Goal: Share content: Share content

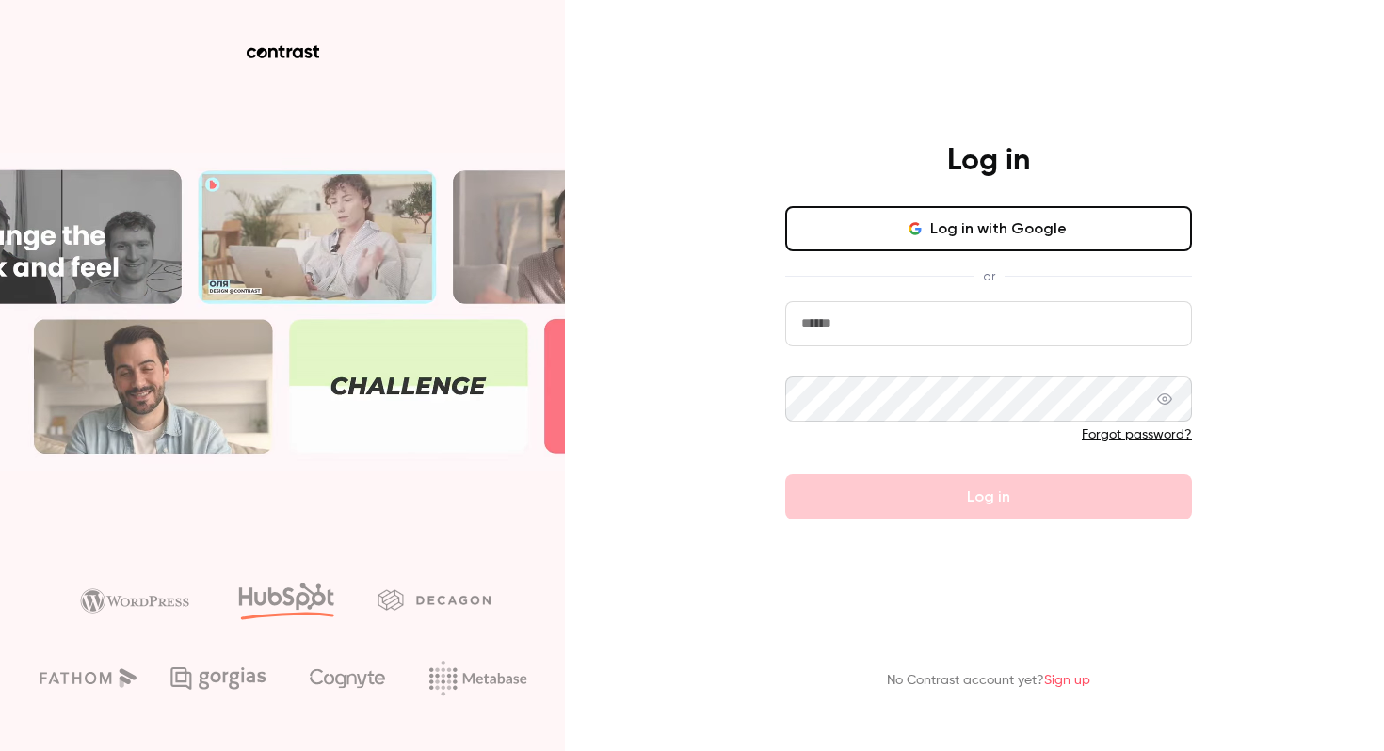
type input "**********"
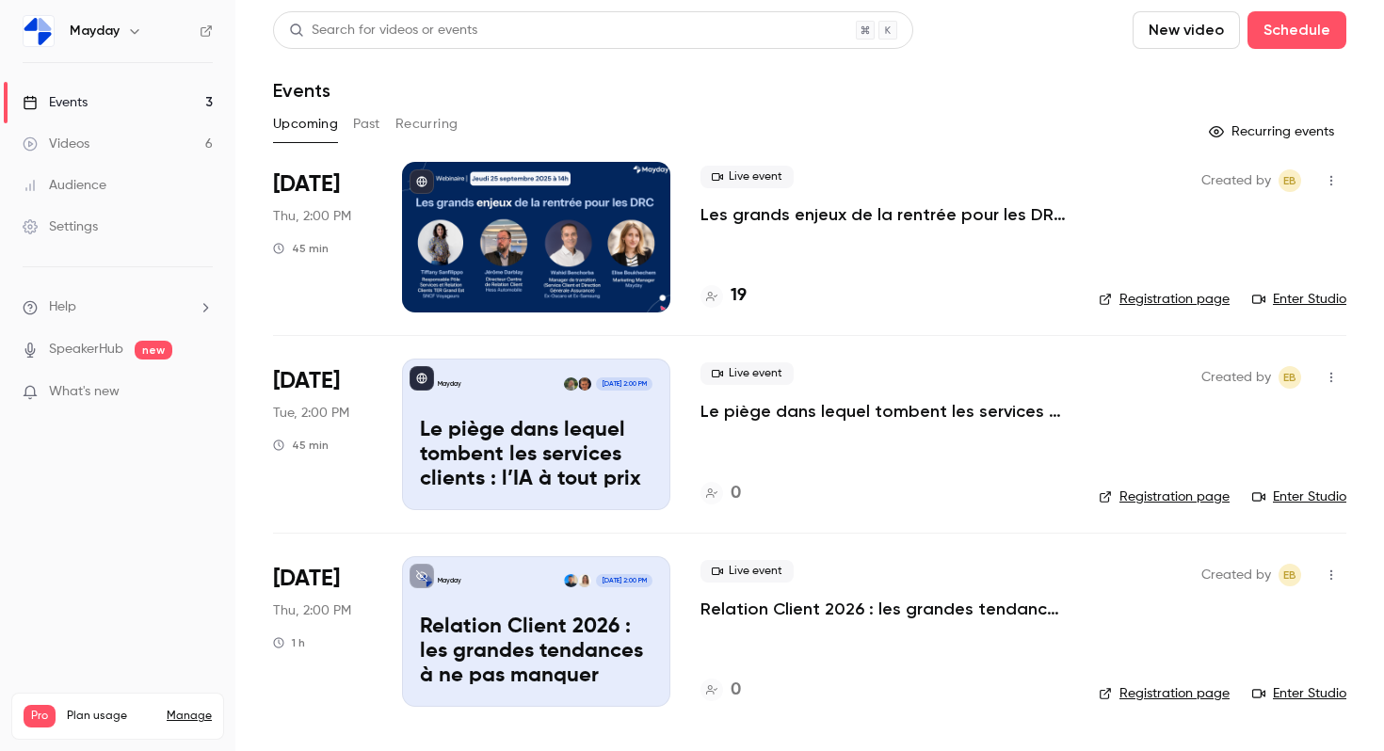
click at [137, 143] on link "Videos 6" at bounding box center [117, 143] width 235 height 41
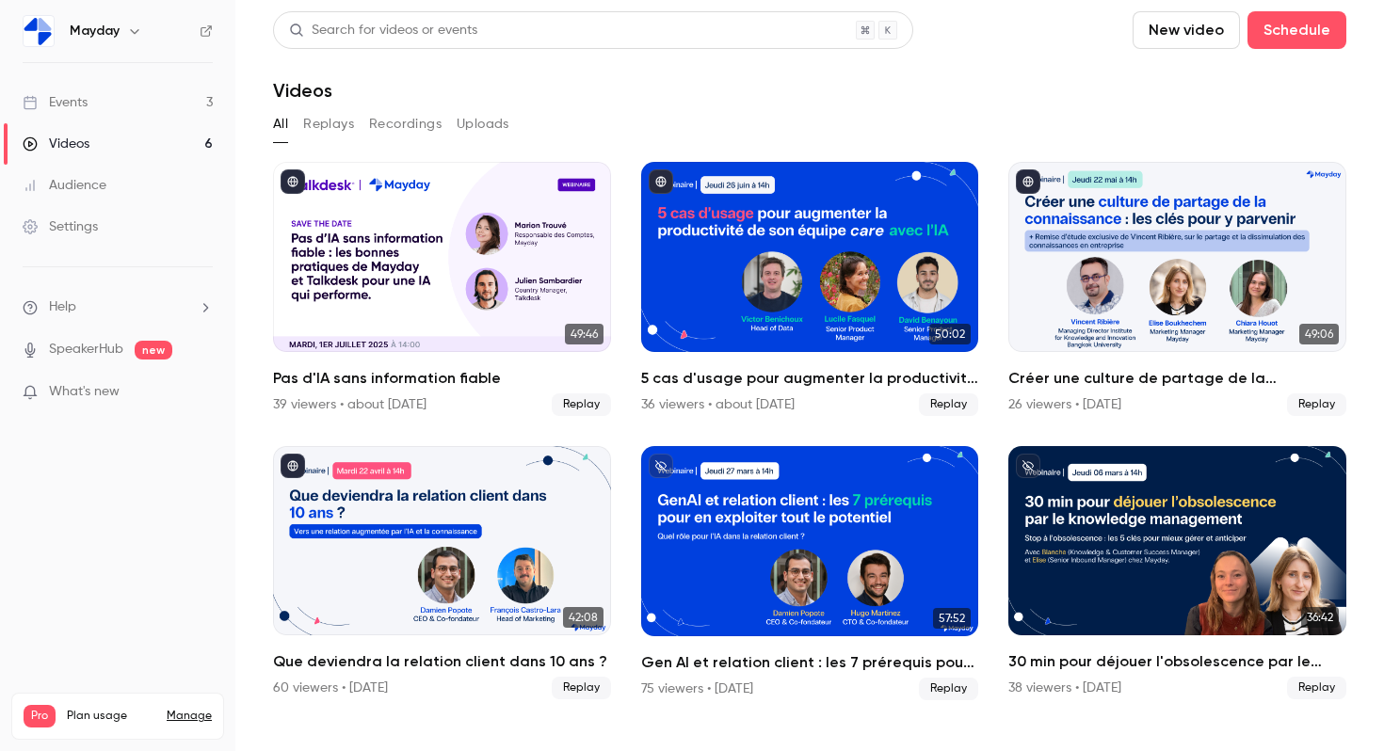
click at [91, 101] on link "Events 3" at bounding box center [117, 102] width 235 height 41
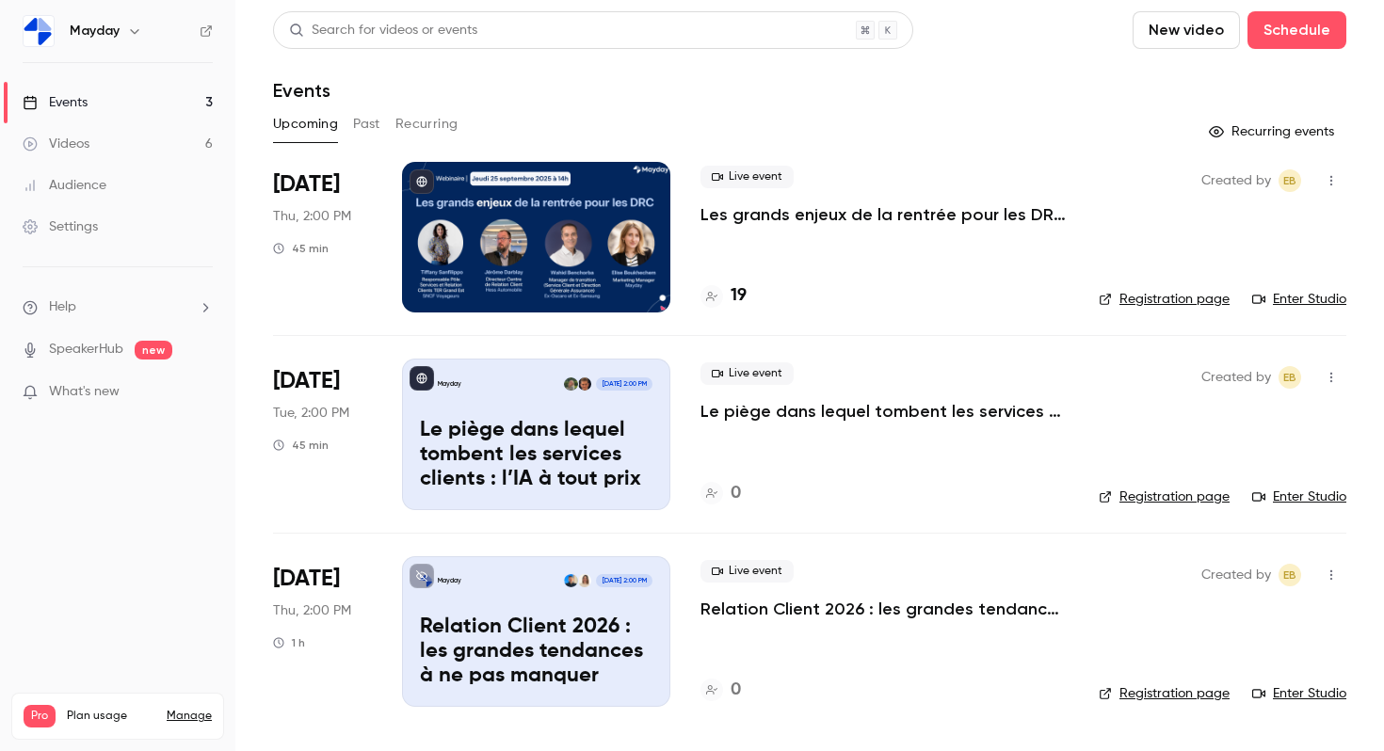
click at [366, 127] on button "Past" at bounding box center [366, 124] width 27 height 30
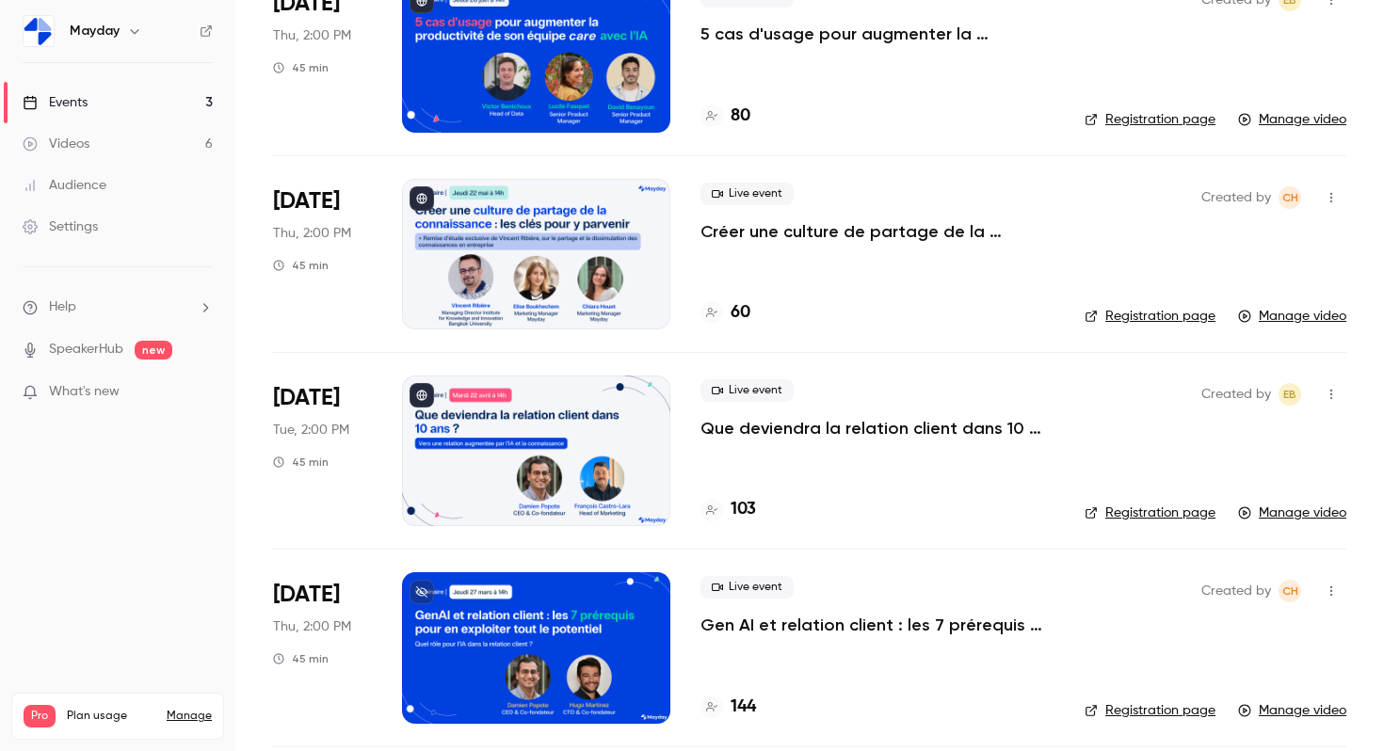
scroll to position [581, 0]
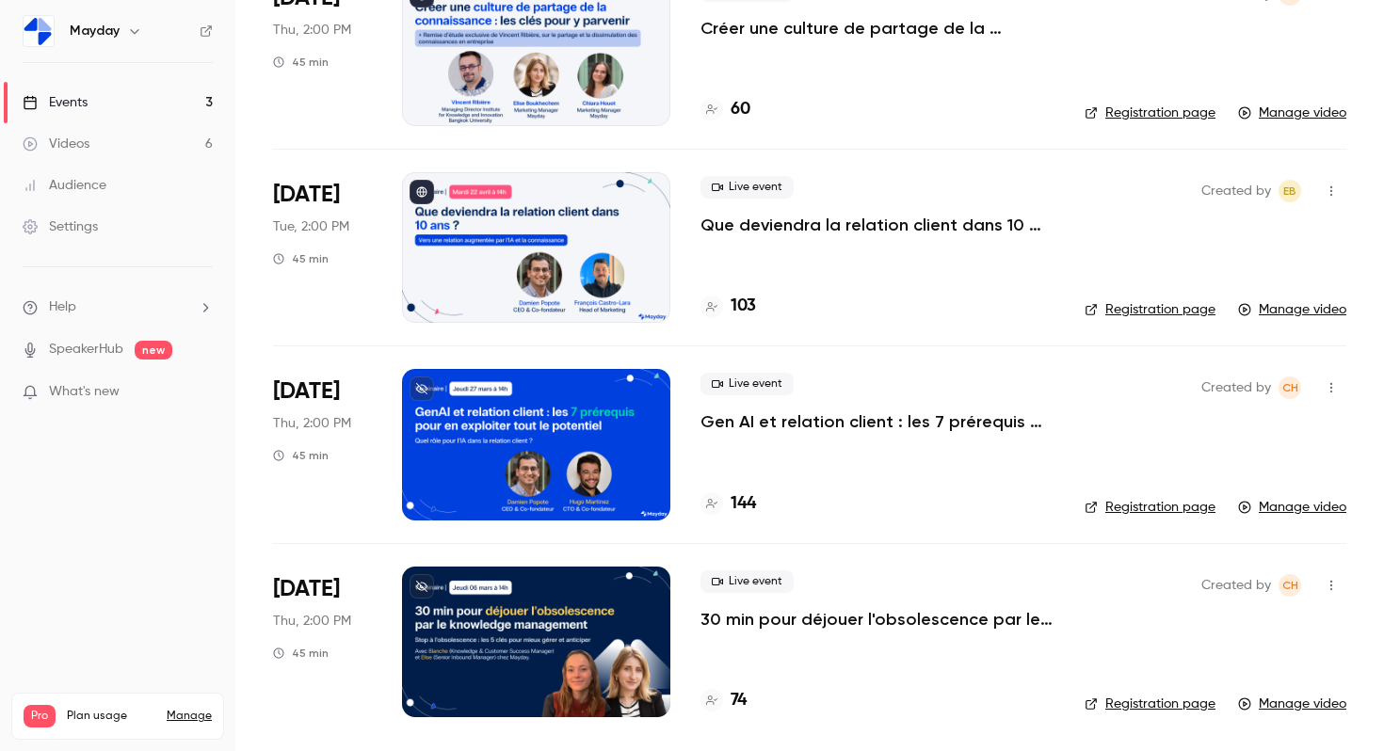
click at [559, 423] on div at bounding box center [536, 444] width 268 height 151
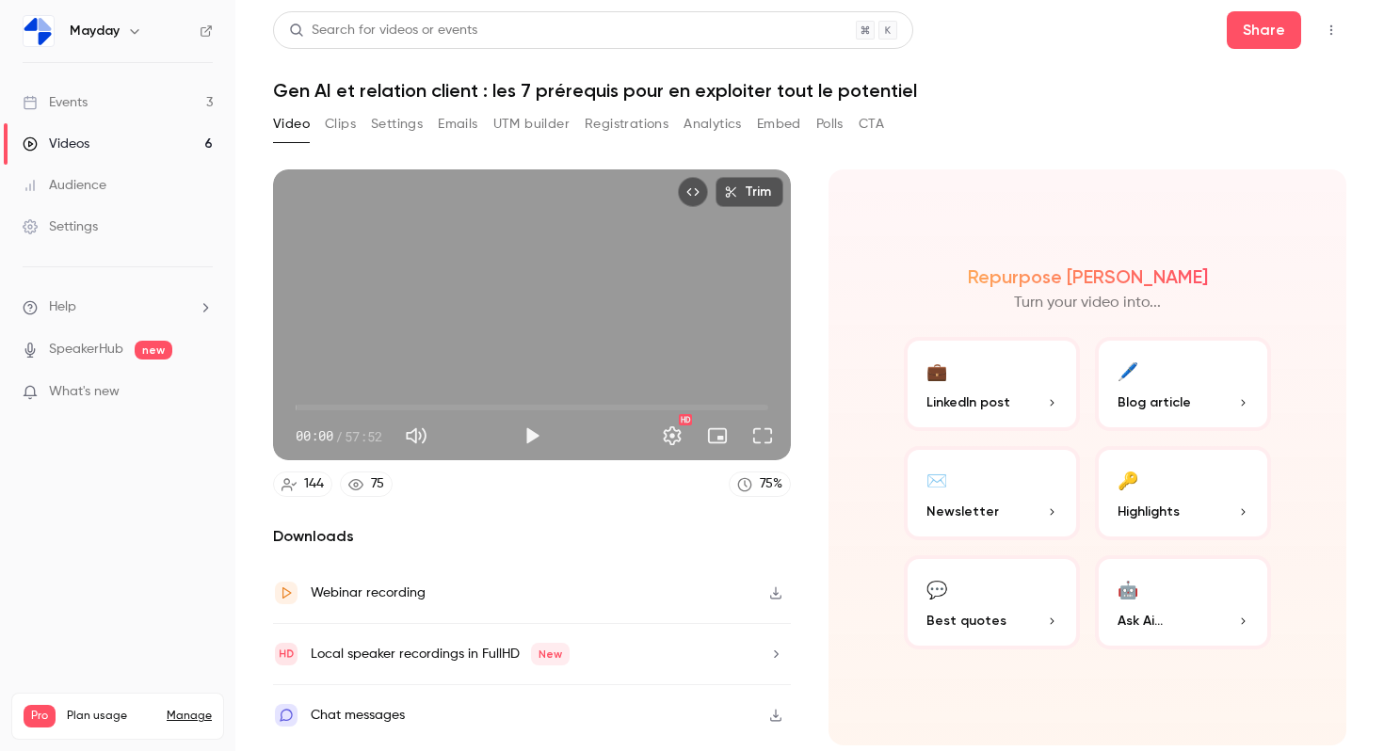
click at [994, 381] on button "💼 LinkedIn post" at bounding box center [992, 384] width 176 height 94
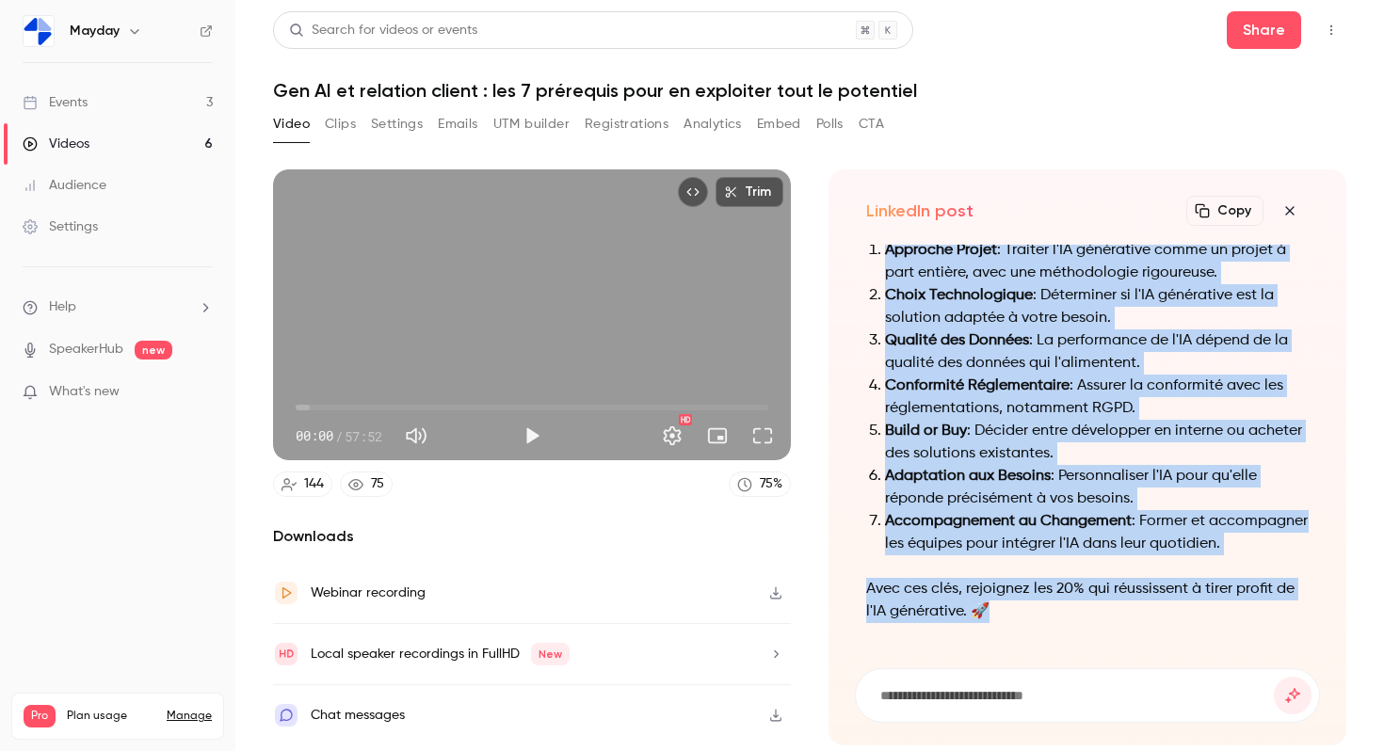
scroll to position [-140, 0]
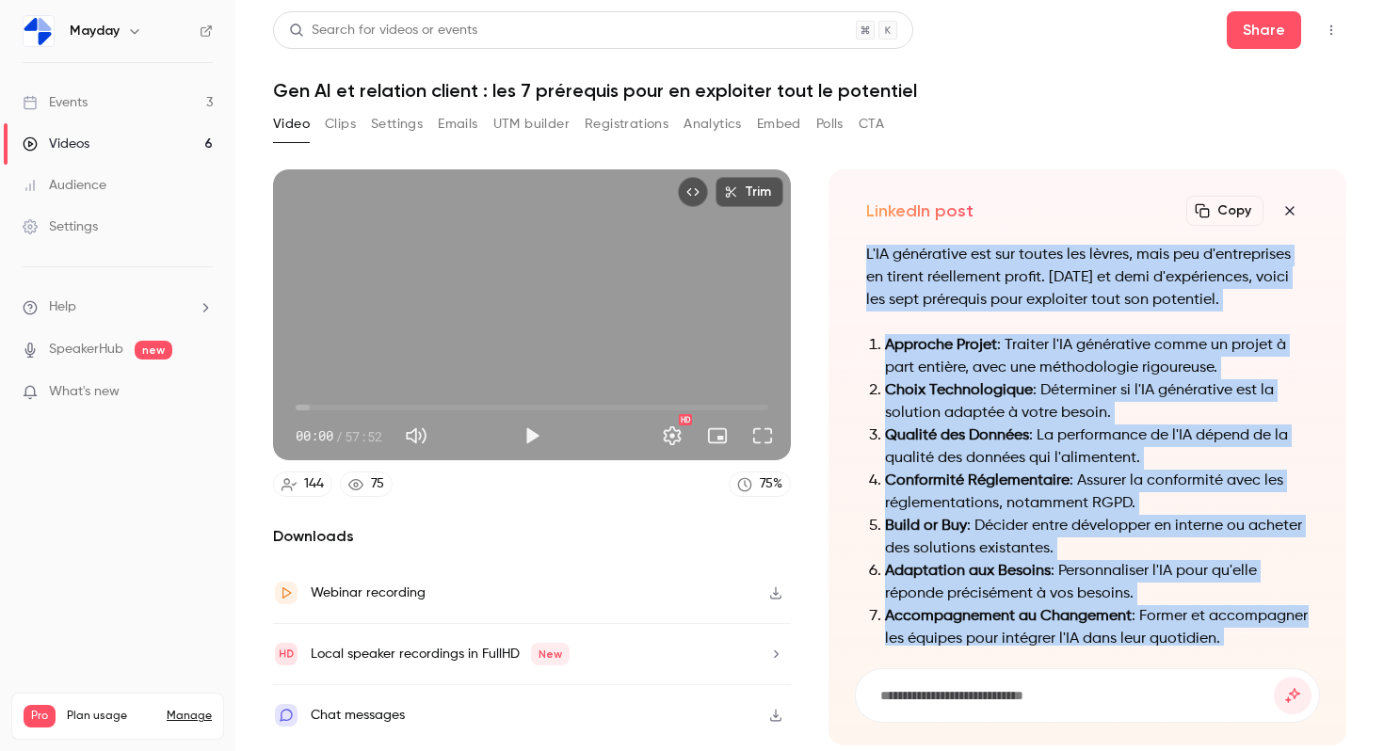
drag, startPoint x: 1017, startPoint y: 622, endPoint x: 864, endPoint y: 252, distance: 399.4
click at [864, 252] on div "L'IA générative est sur toutes les lèvres, mais peu d'entreprises en tirent rée…" at bounding box center [1087, 445] width 465 height 401
copy div "L'IA générative est sur toutes les lèvres, mais peu d'entreprises en tirent rée…"
click at [352, 121] on button "Clips" at bounding box center [340, 124] width 31 height 30
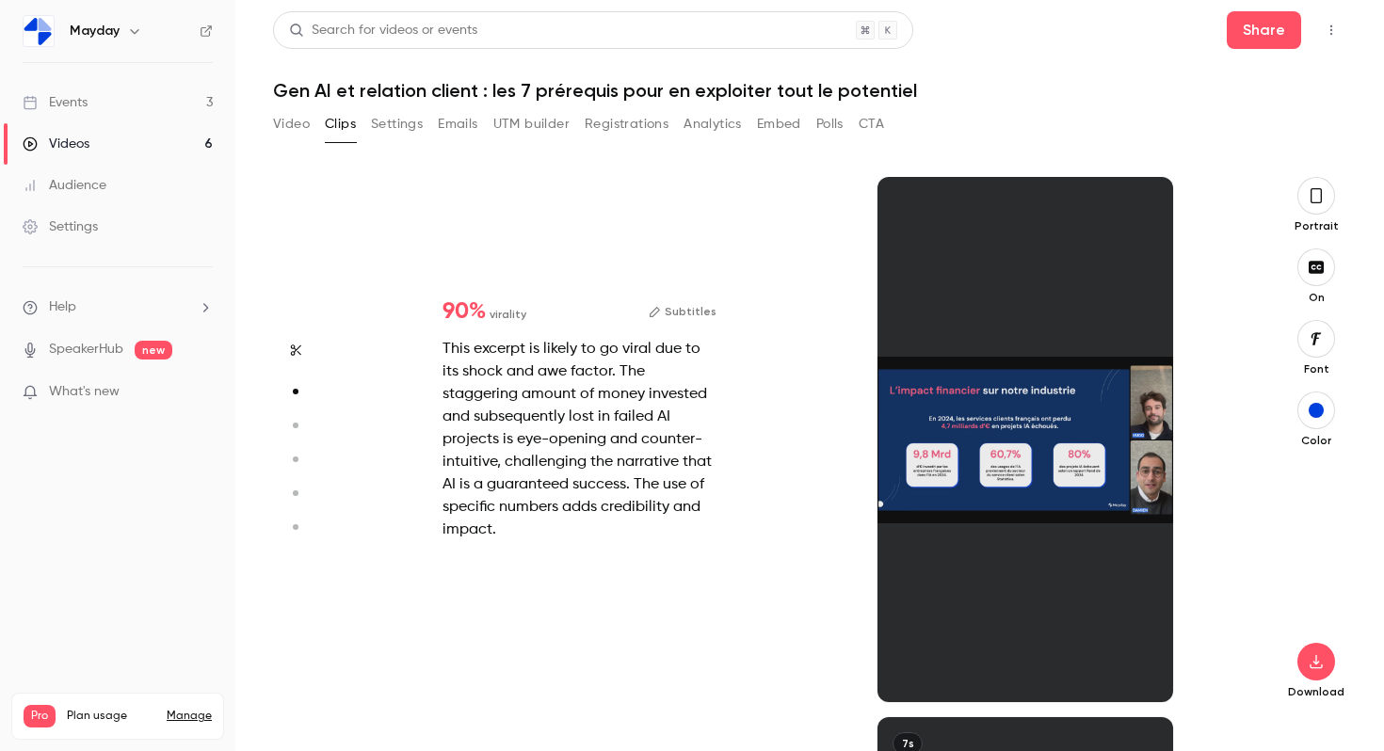
scroll to position [541, 0]
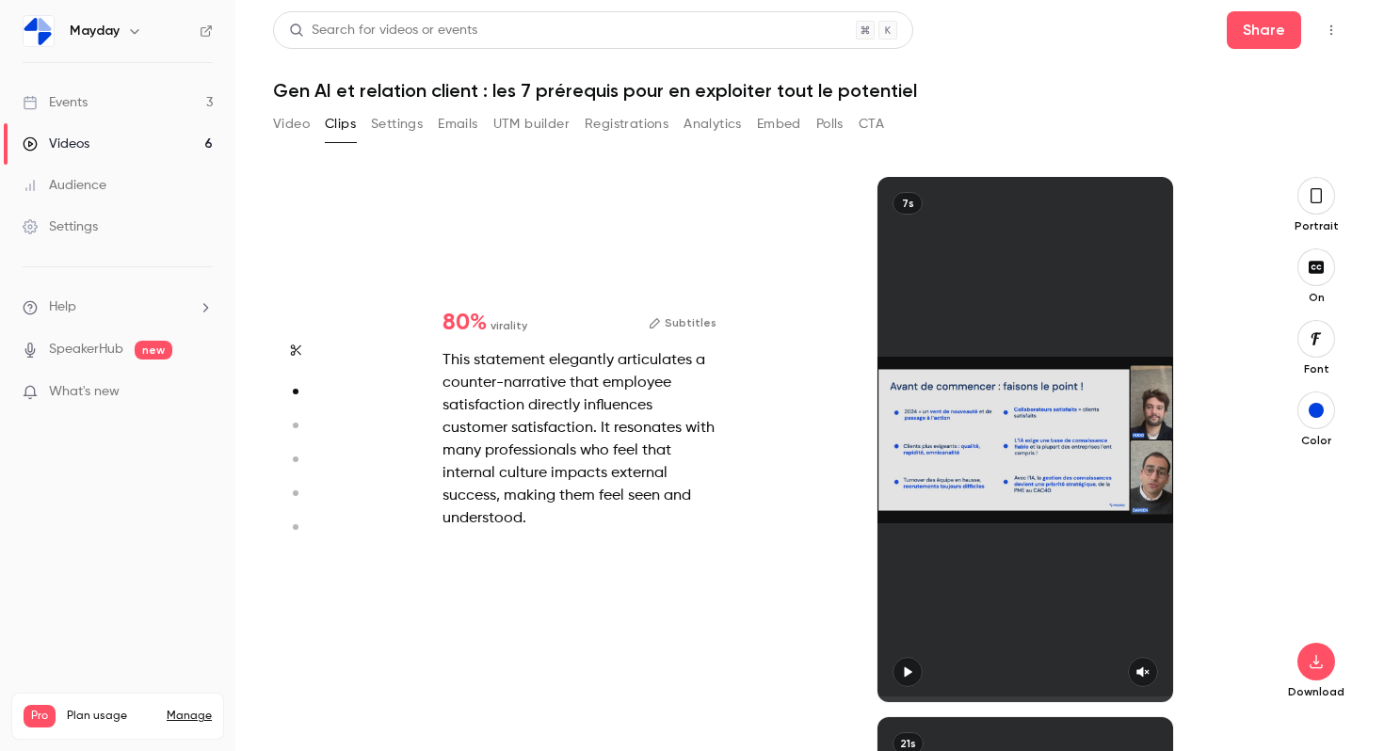
type input "*"
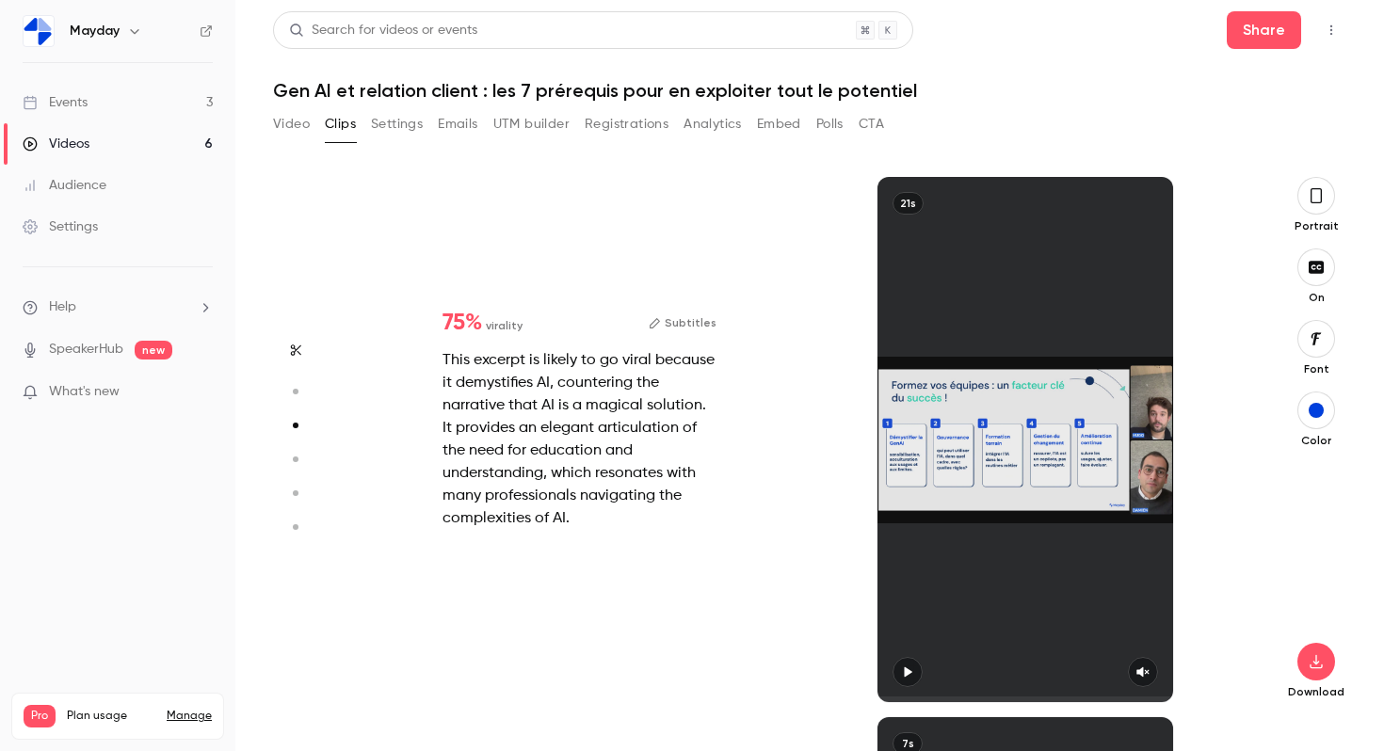
type input "*"
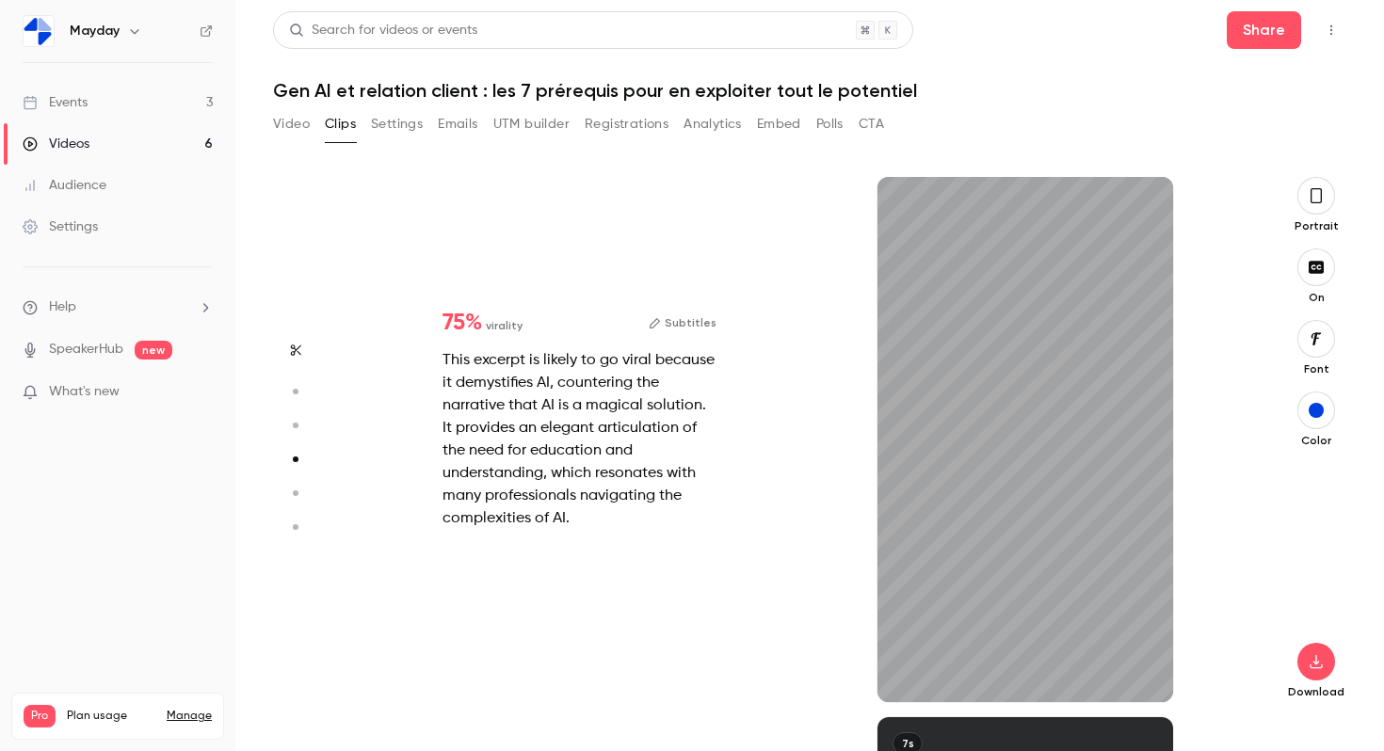
scroll to position [1622, 0]
click at [1149, 670] on icon "button" at bounding box center [1143, 672] width 15 height 13
drag, startPoint x: 889, startPoint y: 697, endPoint x: 859, endPoint y: 697, distance: 30.1
click at [859, 697] on div "21s" at bounding box center [1025, 439] width 446 height 525
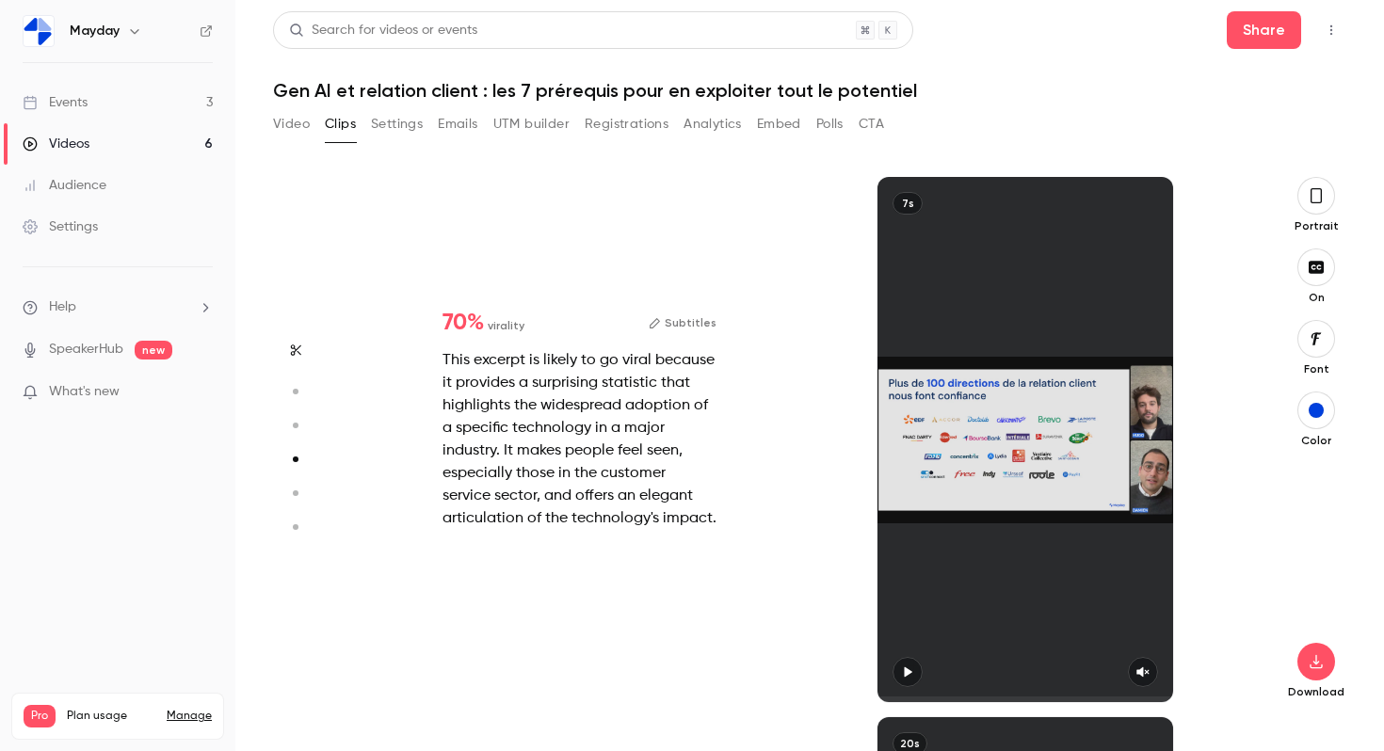
type input "*"
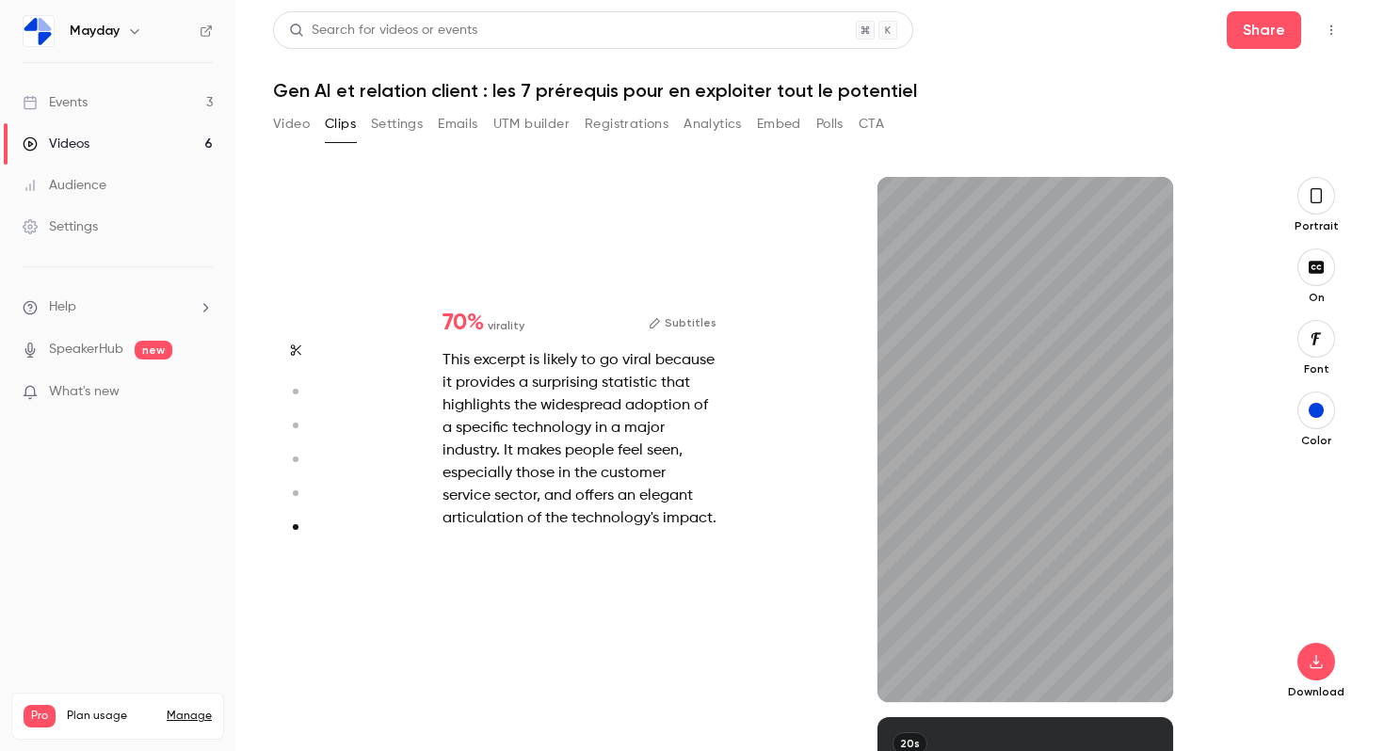
type input "*"
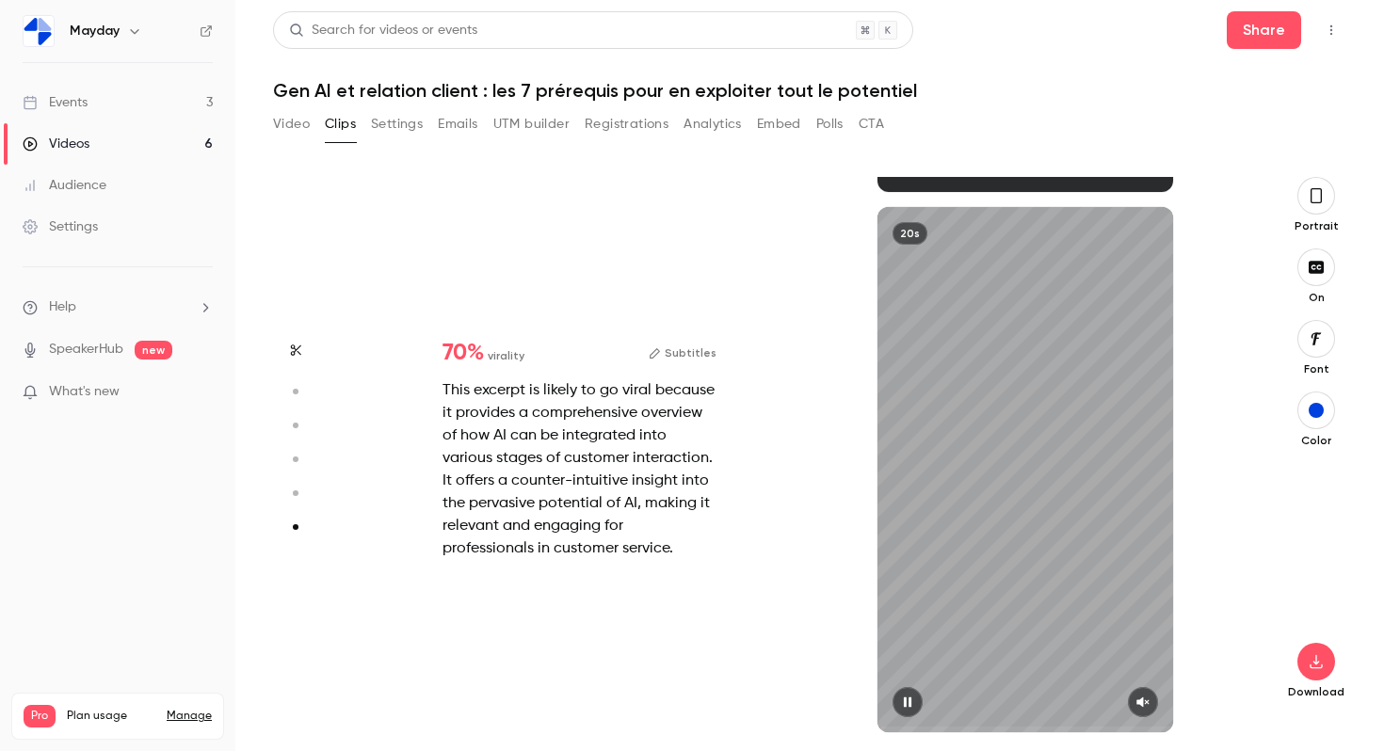
scroll to position [2673, 0]
click at [1140, 703] on icon "button" at bounding box center [1143, 703] width 12 height 10
click at [958, 727] on span at bounding box center [1026, 730] width 296 height 6
click at [1101, 728] on span at bounding box center [1026, 730] width 296 height 6
click at [915, 698] on button "button" at bounding box center [908, 702] width 30 height 30
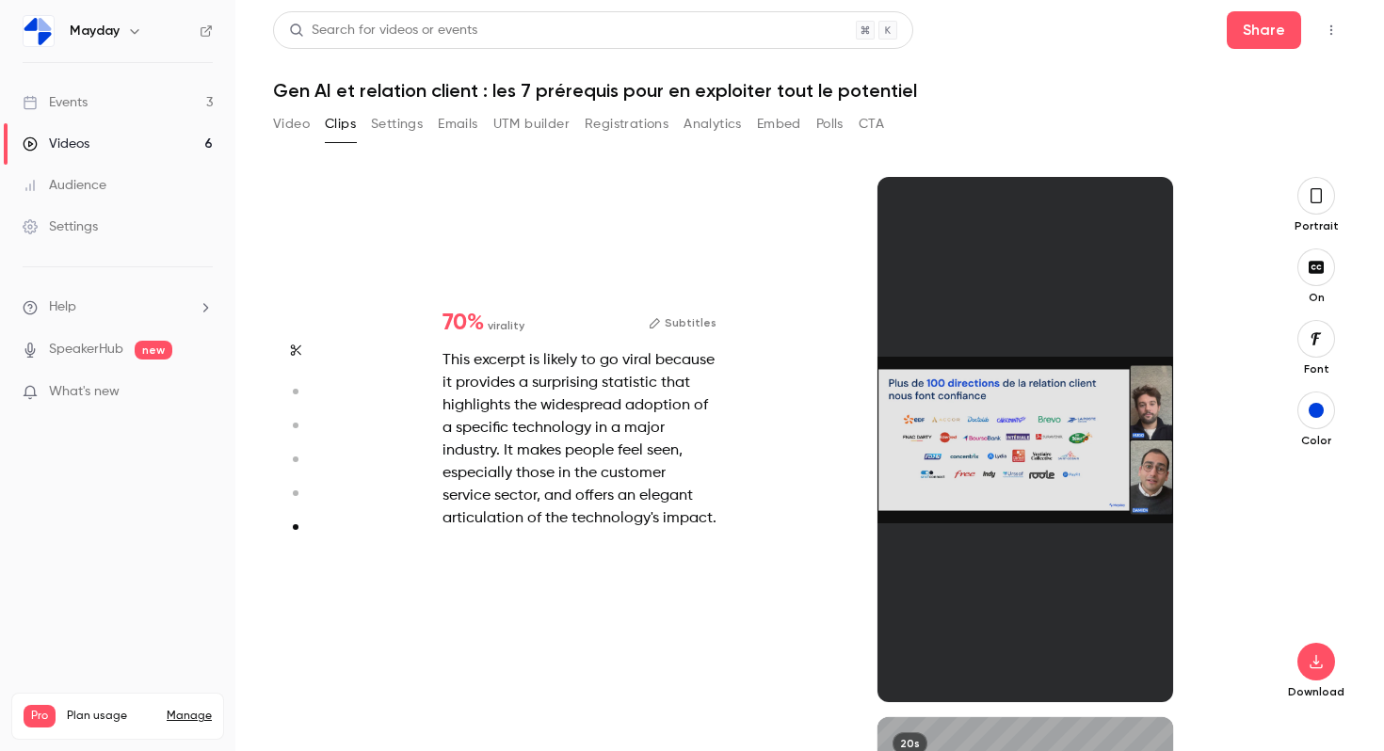
type input "*"
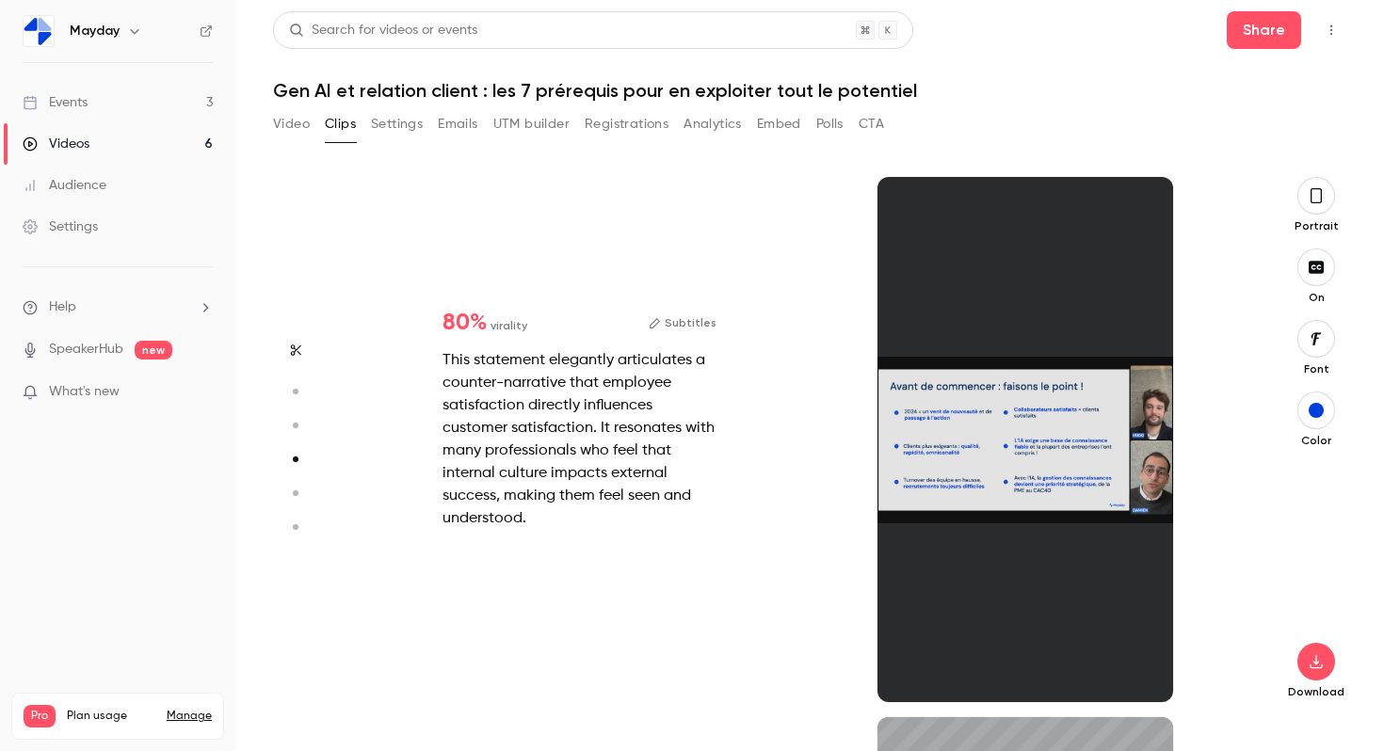
type input "*"
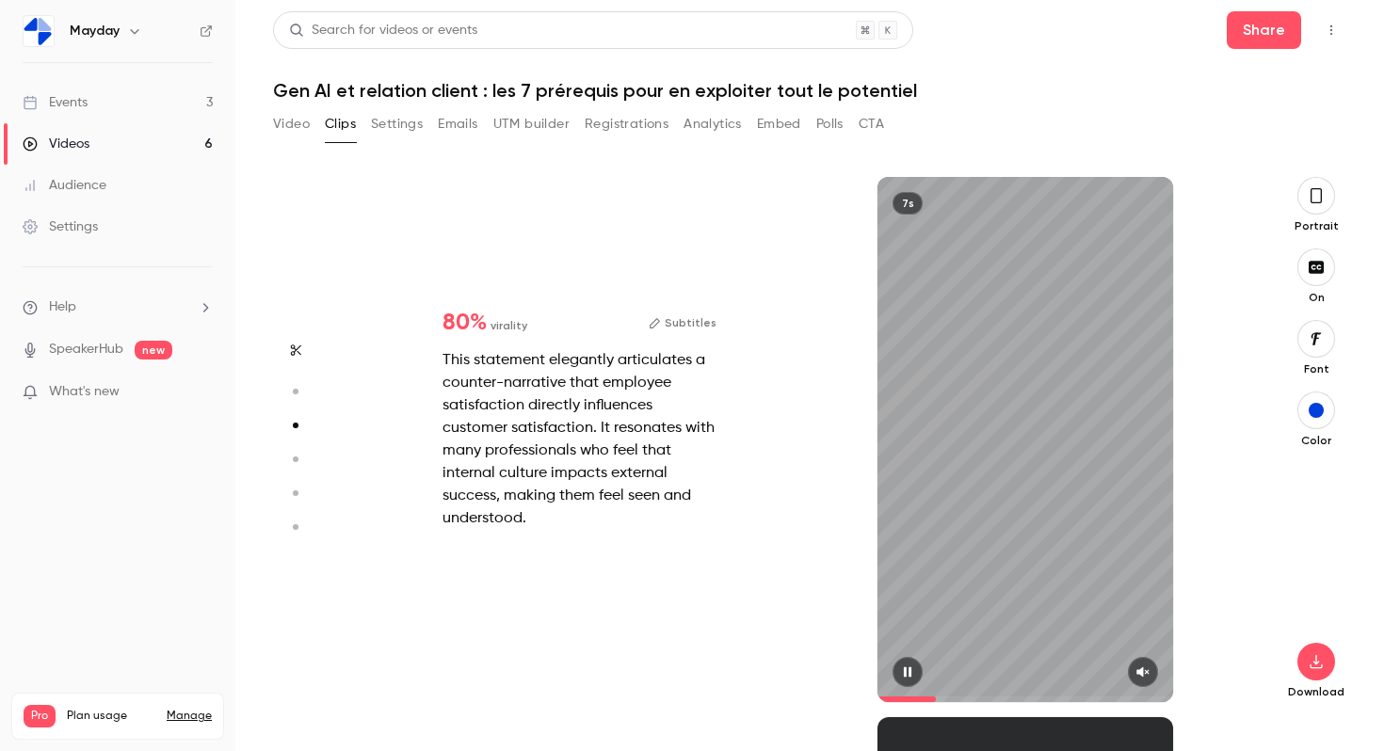
click at [1144, 674] on icon "button" at bounding box center [1143, 672] width 15 height 13
click at [1009, 697] on span at bounding box center [1026, 700] width 296 height 6
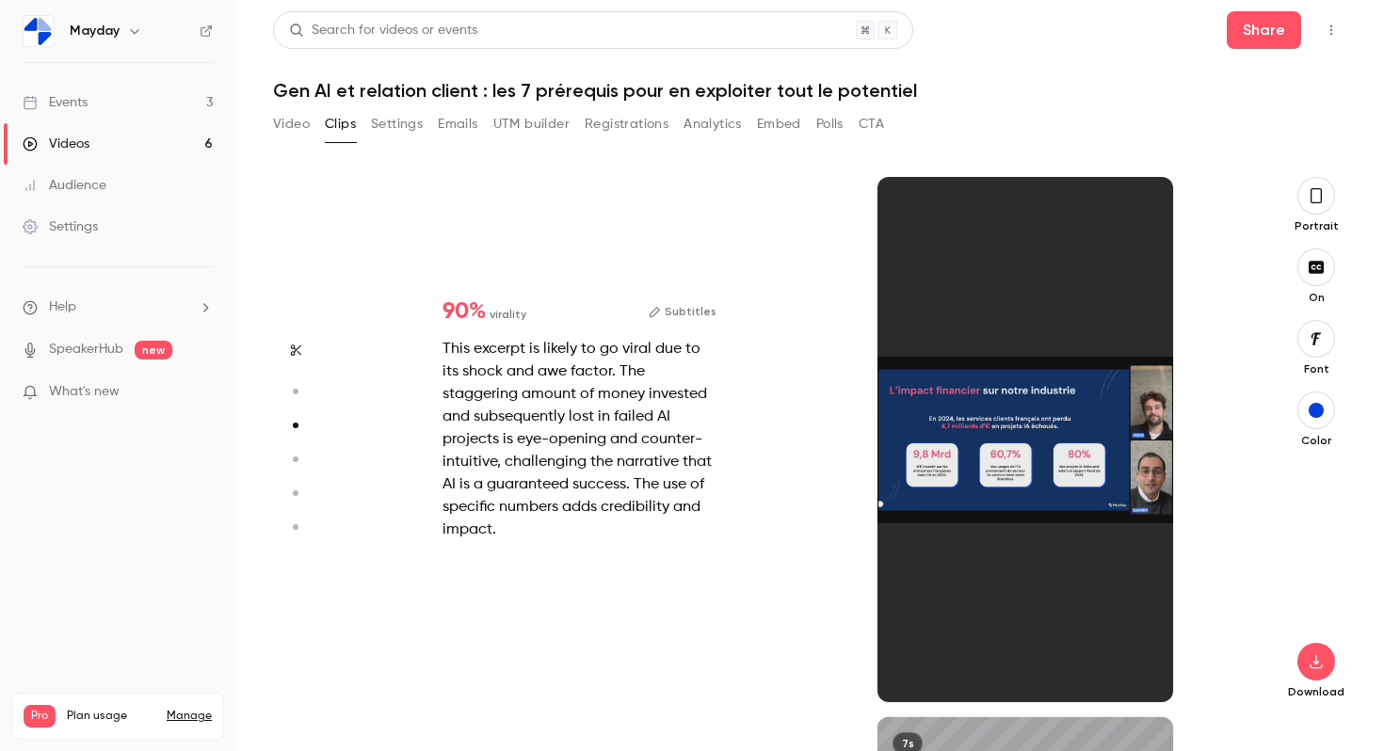
type input "*"
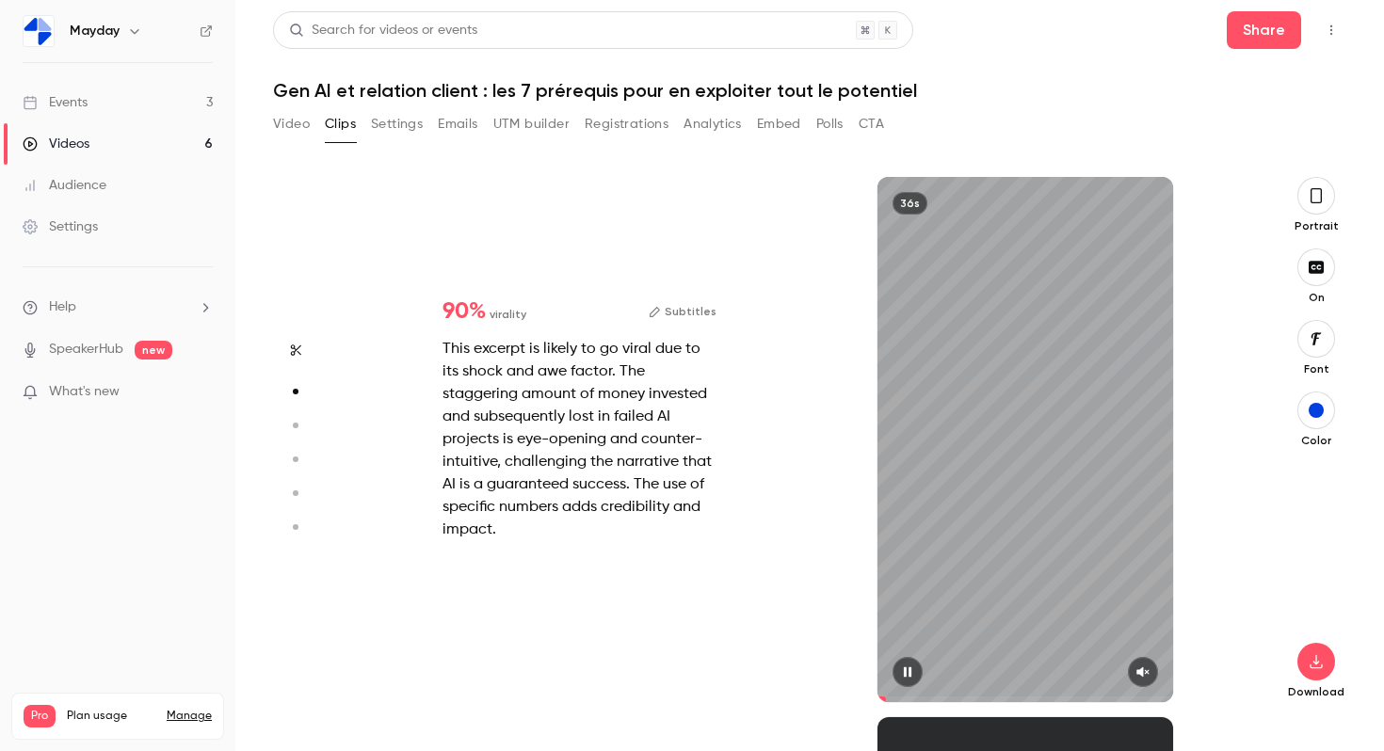
scroll to position [347, 0]
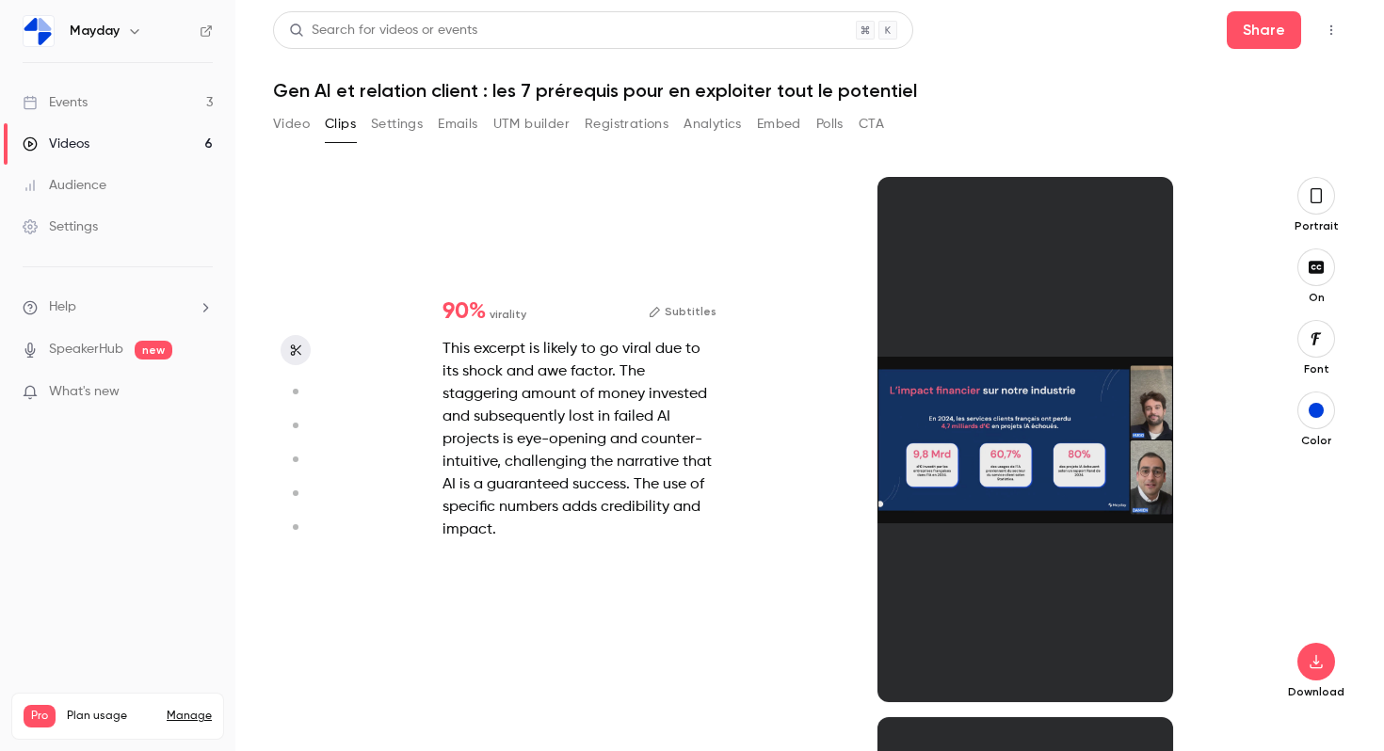
type input "*"
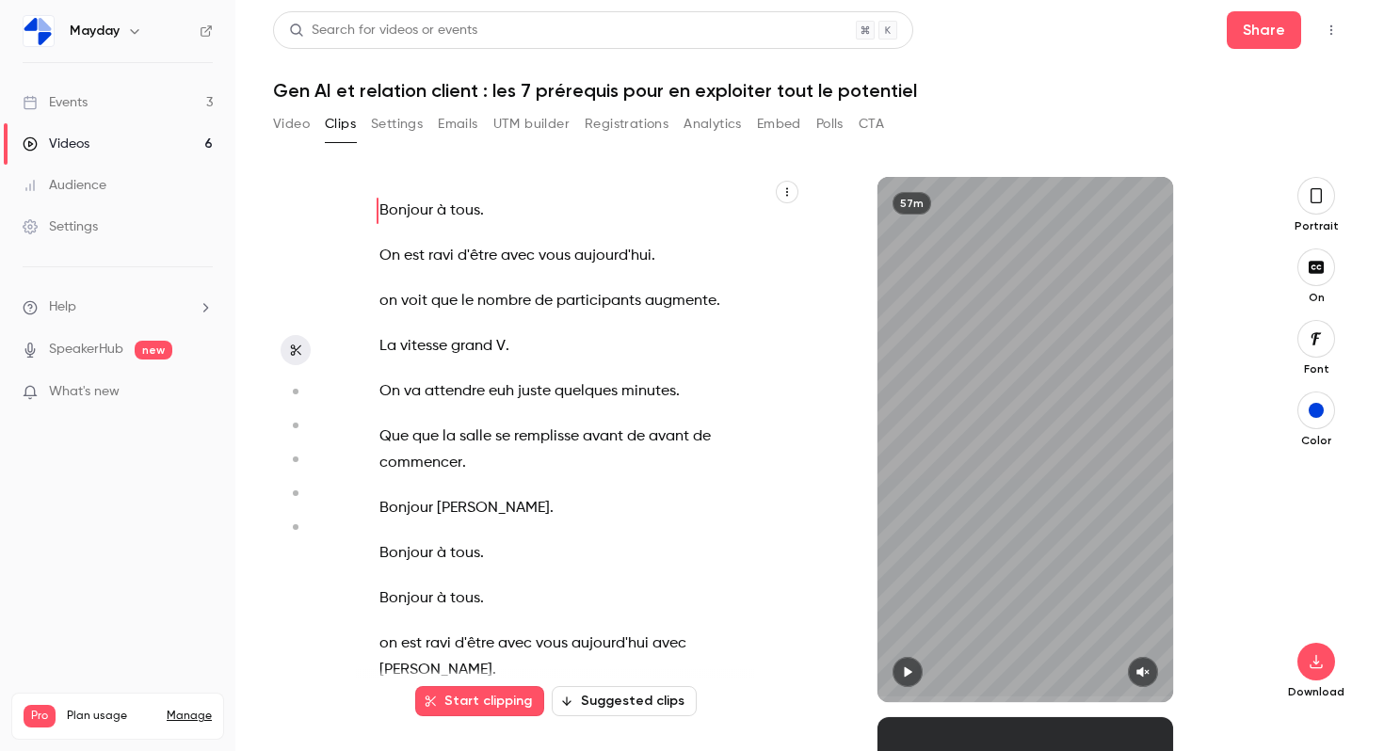
click at [1147, 666] on icon "button" at bounding box center [1143, 672] width 15 height 13
click at [904, 671] on icon "button" at bounding box center [907, 672] width 15 height 13
click at [917, 695] on span at bounding box center [1026, 700] width 296 height 30
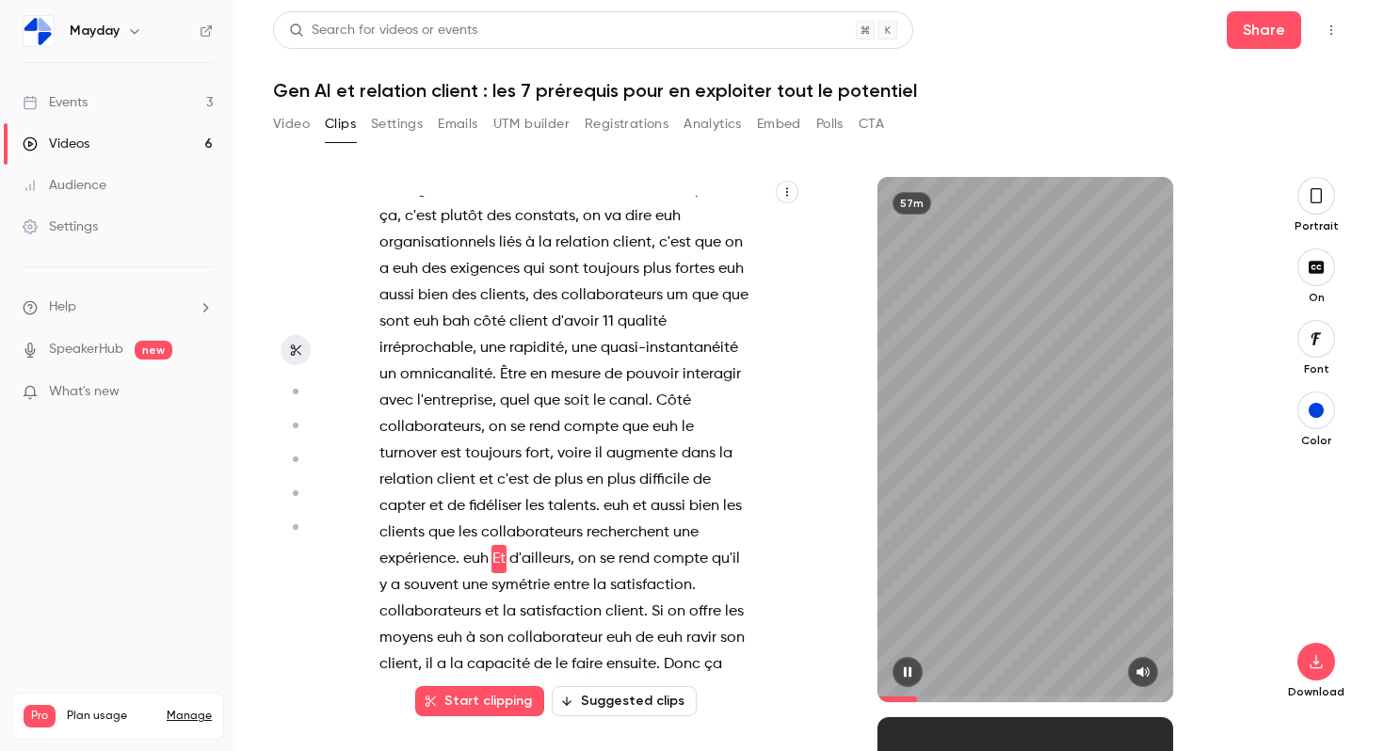
scroll to position [3954, 0]
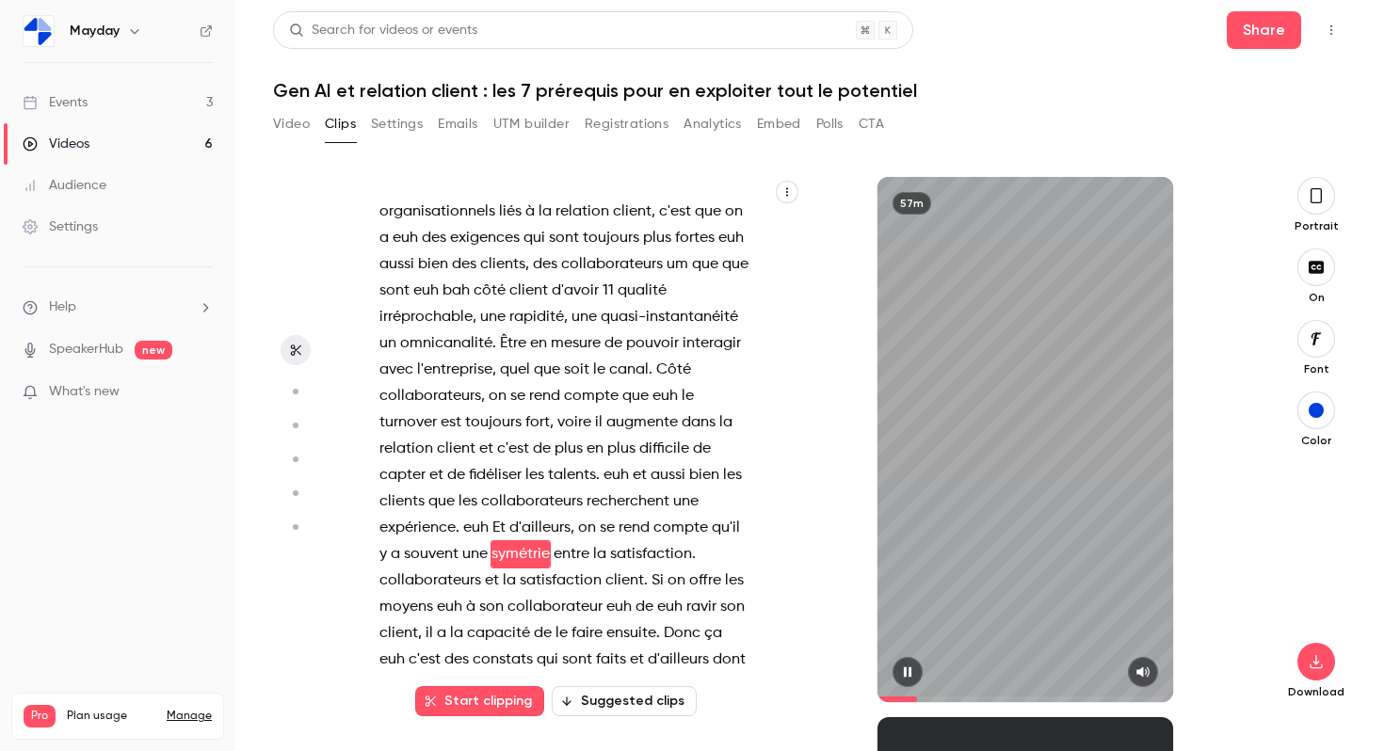
click at [991, 689] on span at bounding box center [1026, 700] width 296 height 30
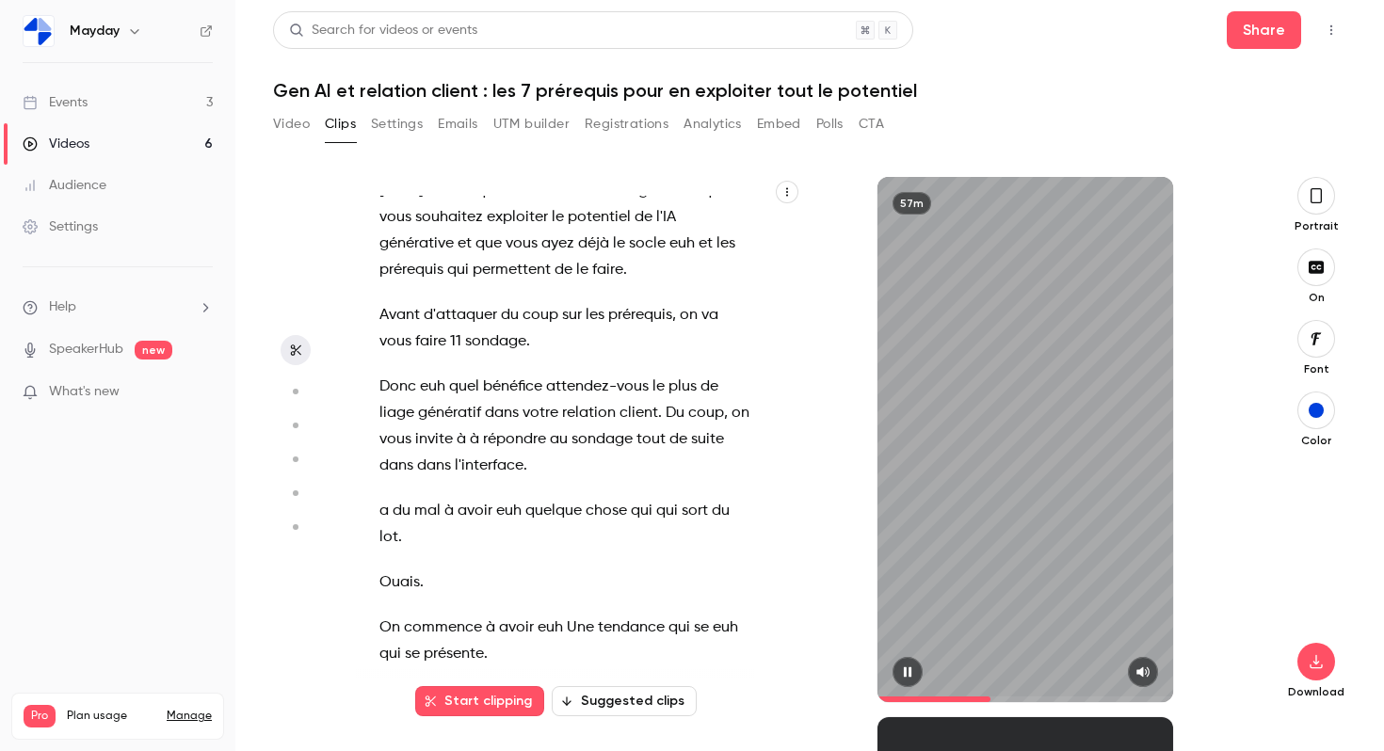
click at [1131, 695] on span at bounding box center [1026, 700] width 296 height 30
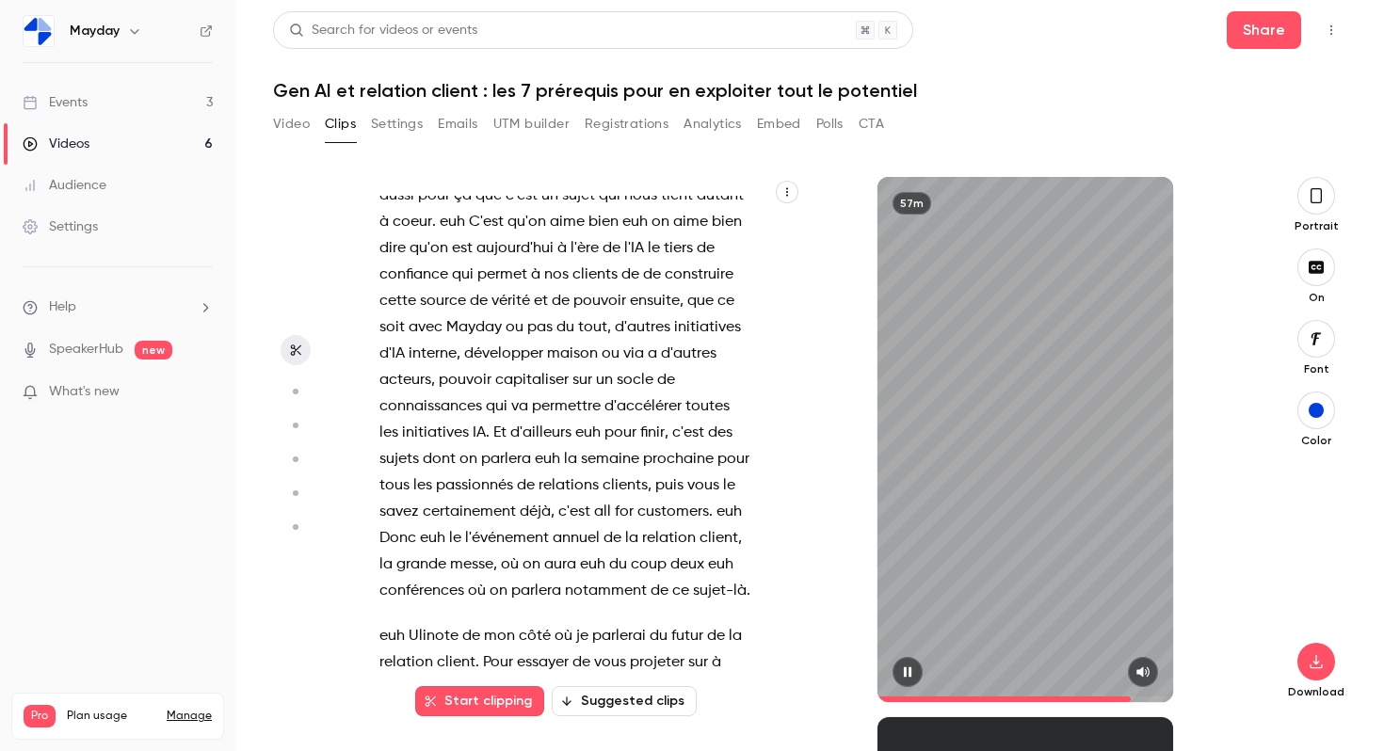
scroll to position [33502, 0]
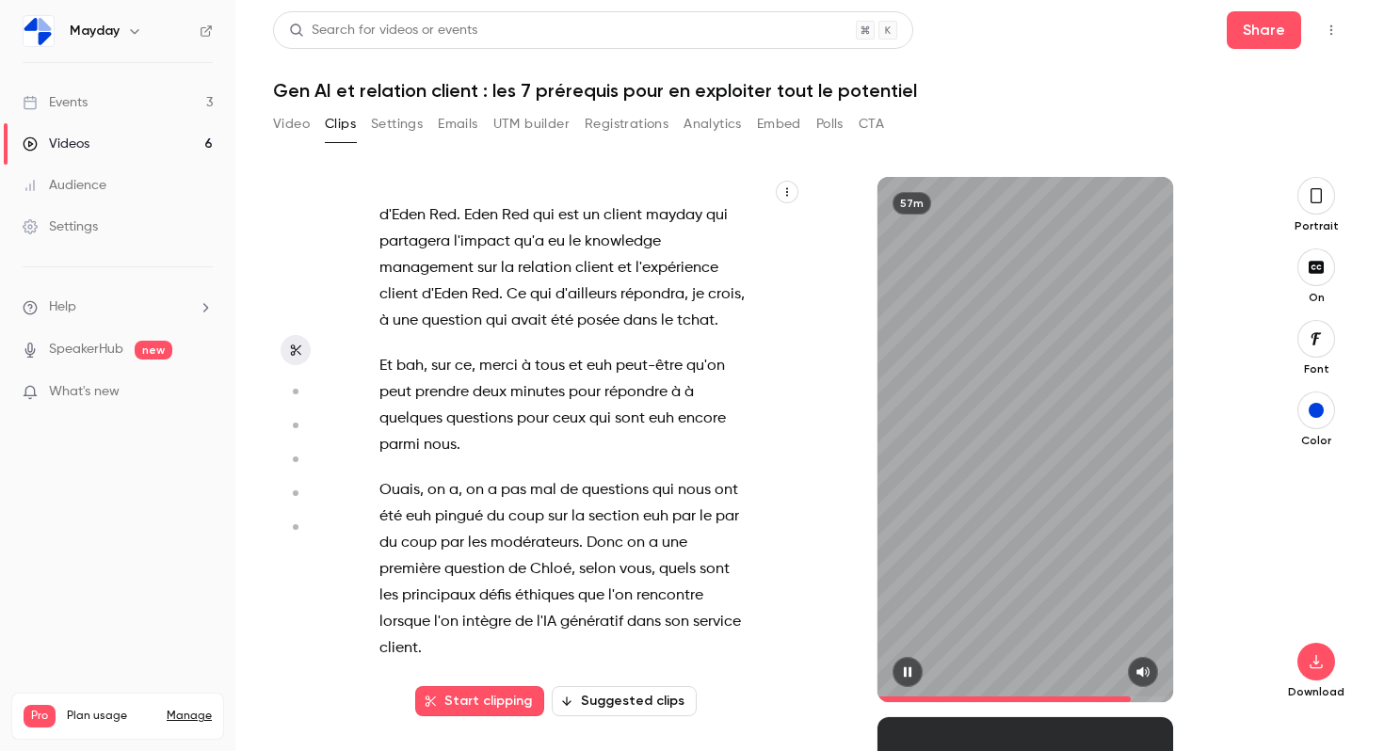
click at [897, 677] on button "button" at bounding box center [908, 672] width 30 height 30
type input "****"
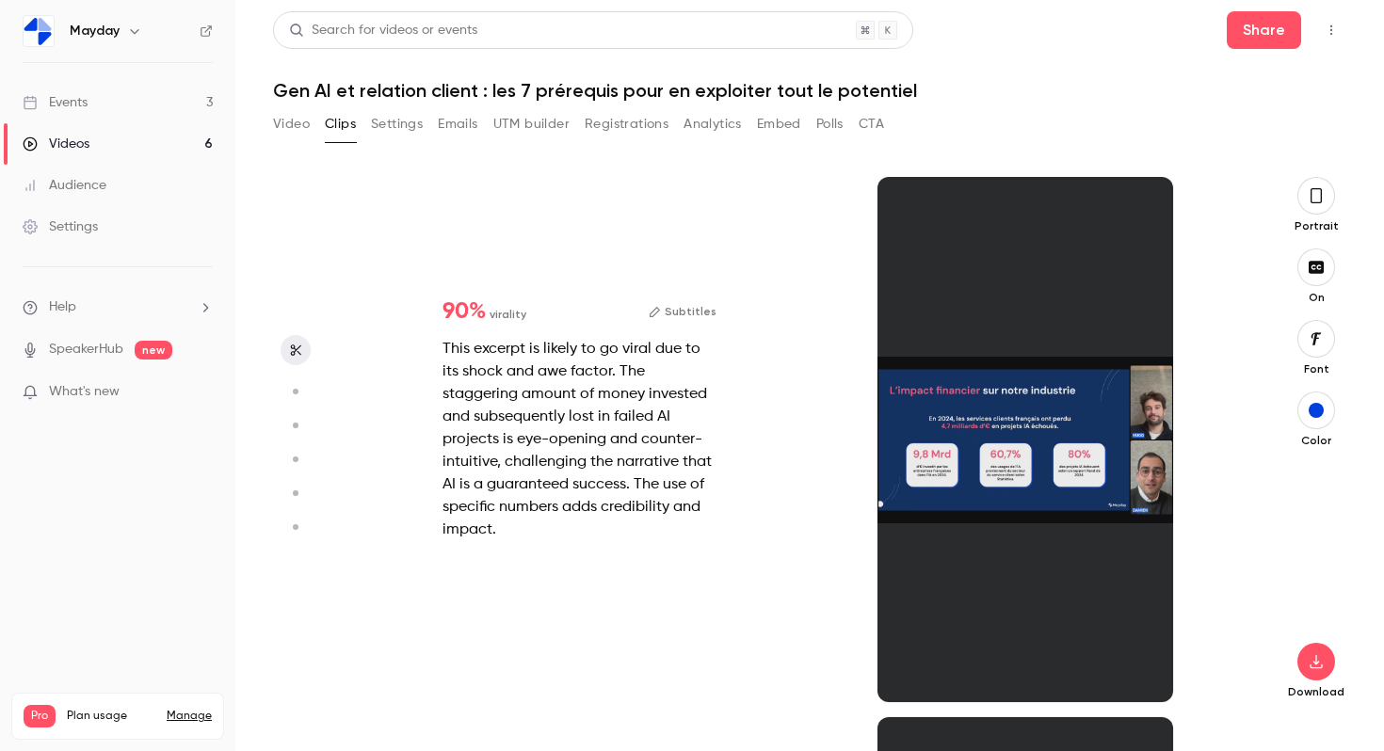
scroll to position [0, 0]
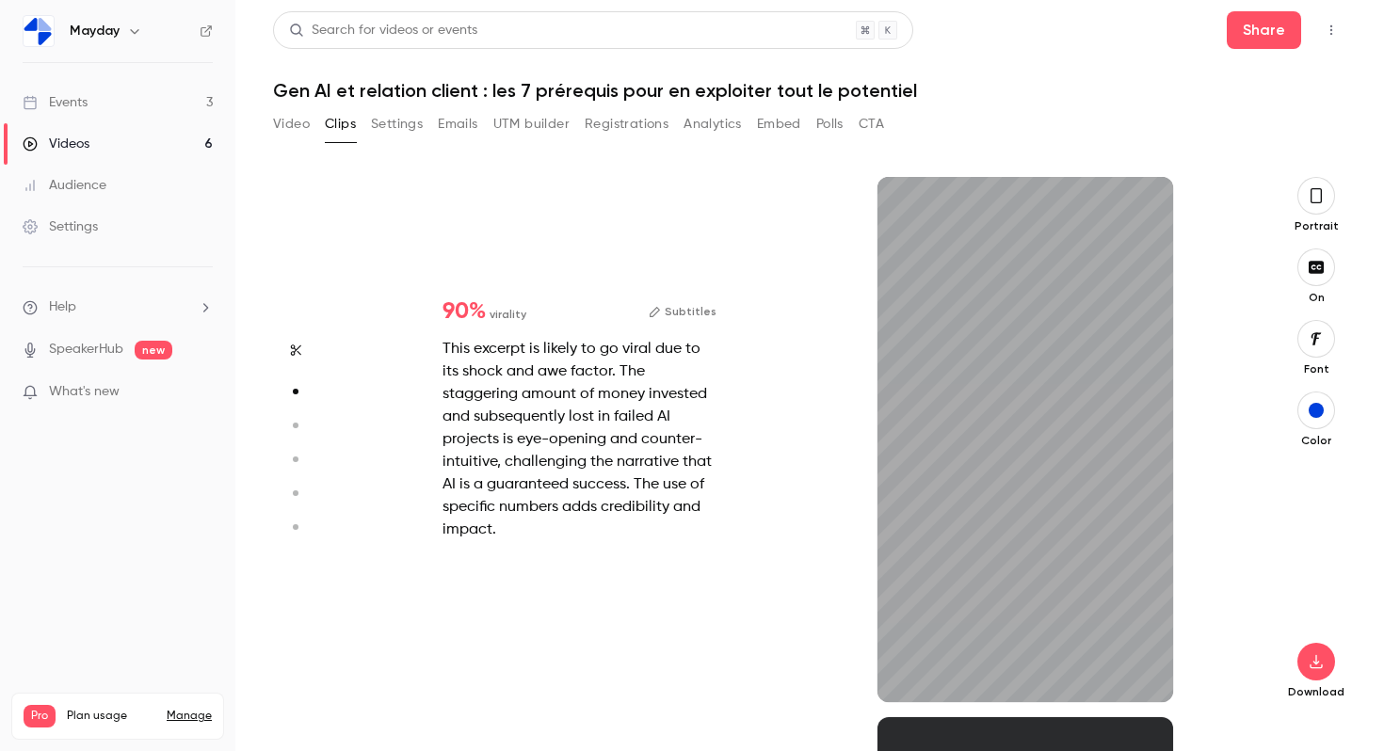
type input "***"
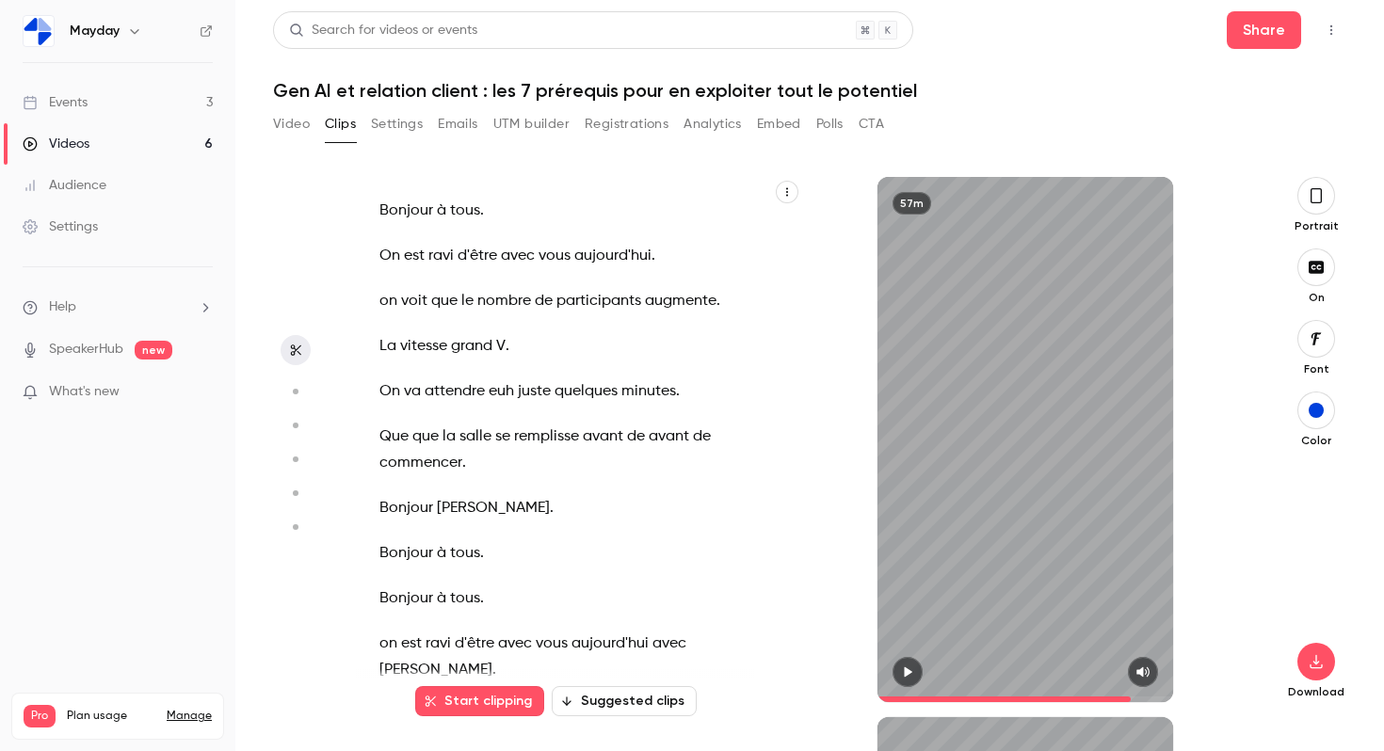
type input "****"
type input "***"
type input "****"
type input "***"
type input "****"
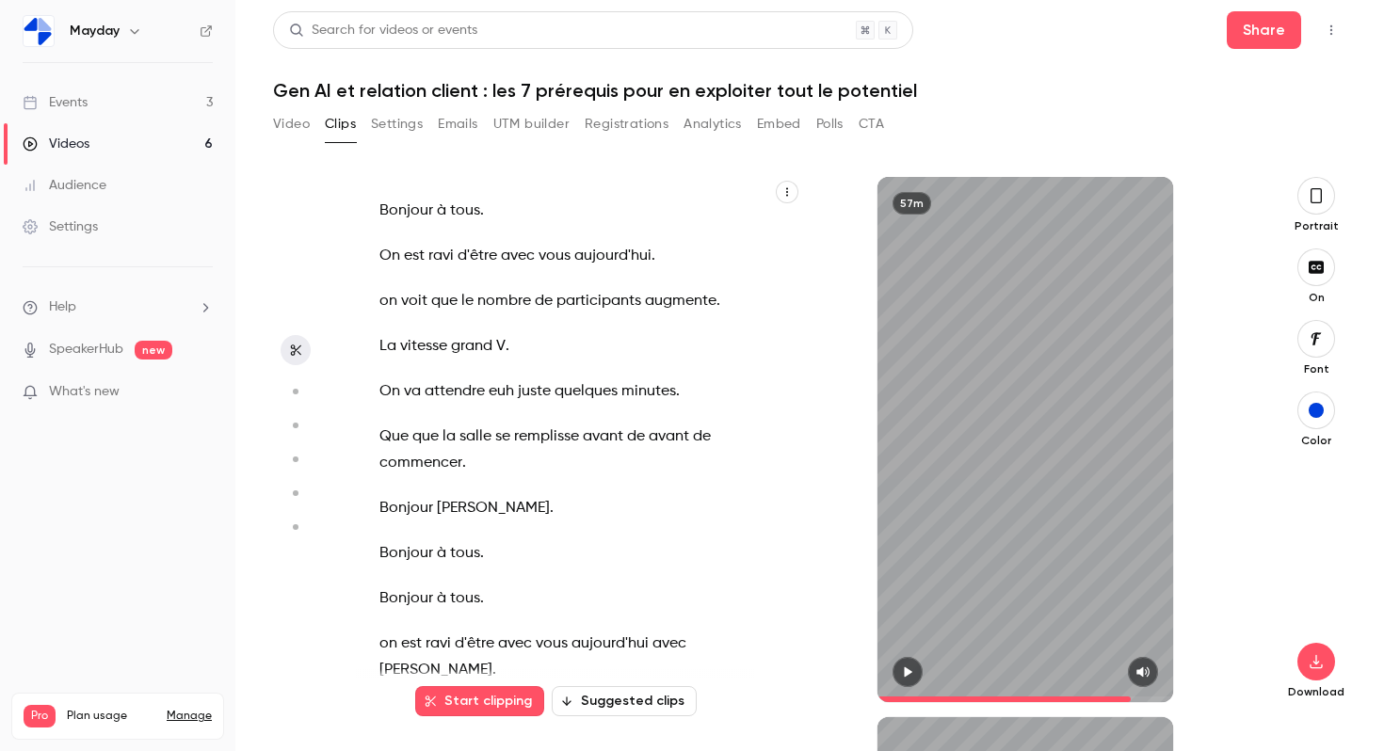
type input "*"
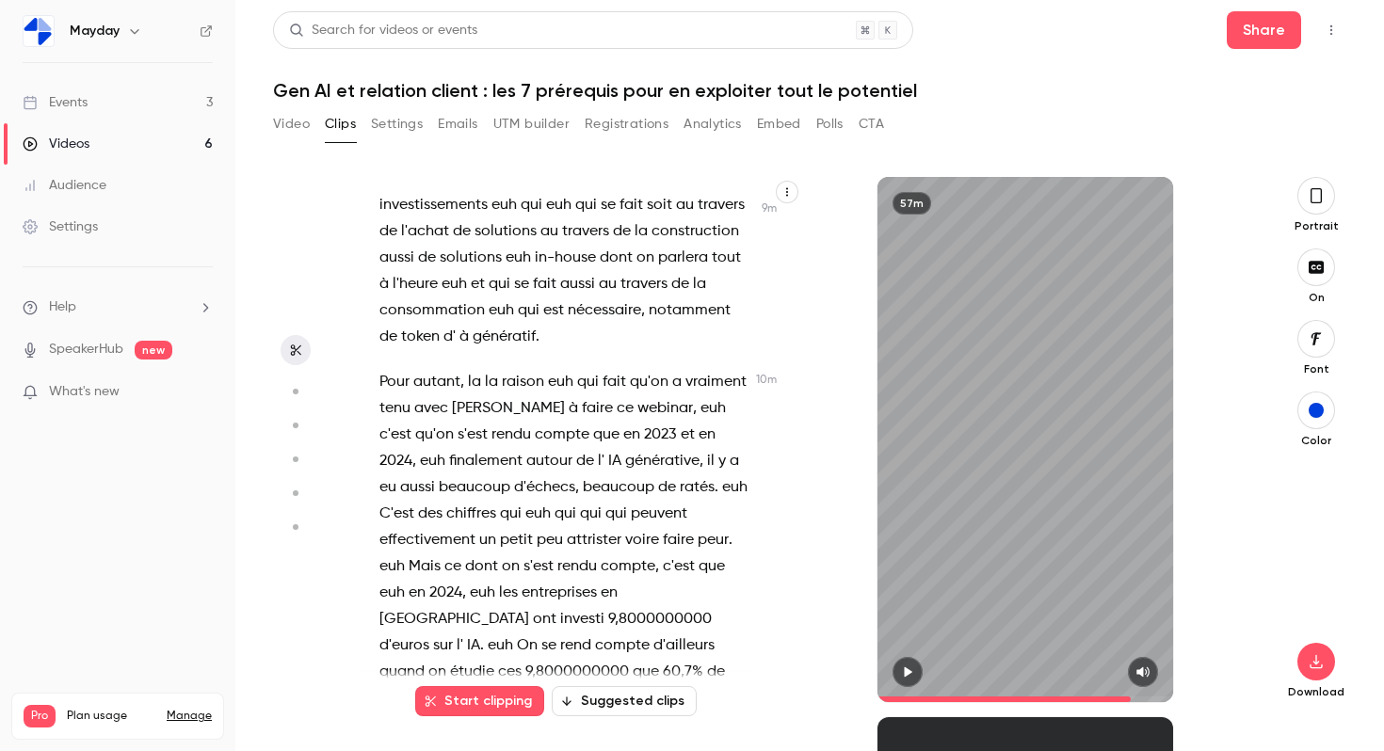
type input "****"
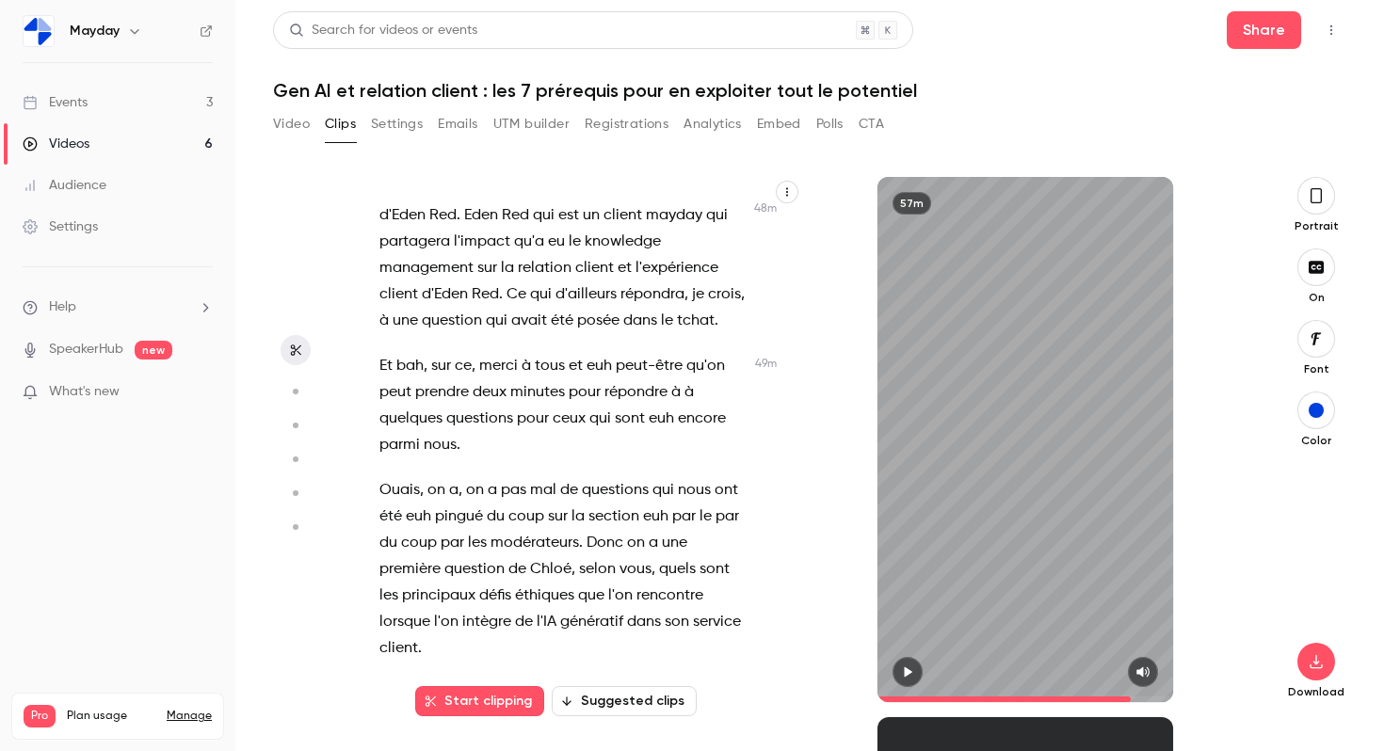
click at [1063, 699] on span at bounding box center [1004, 700] width 253 height 6
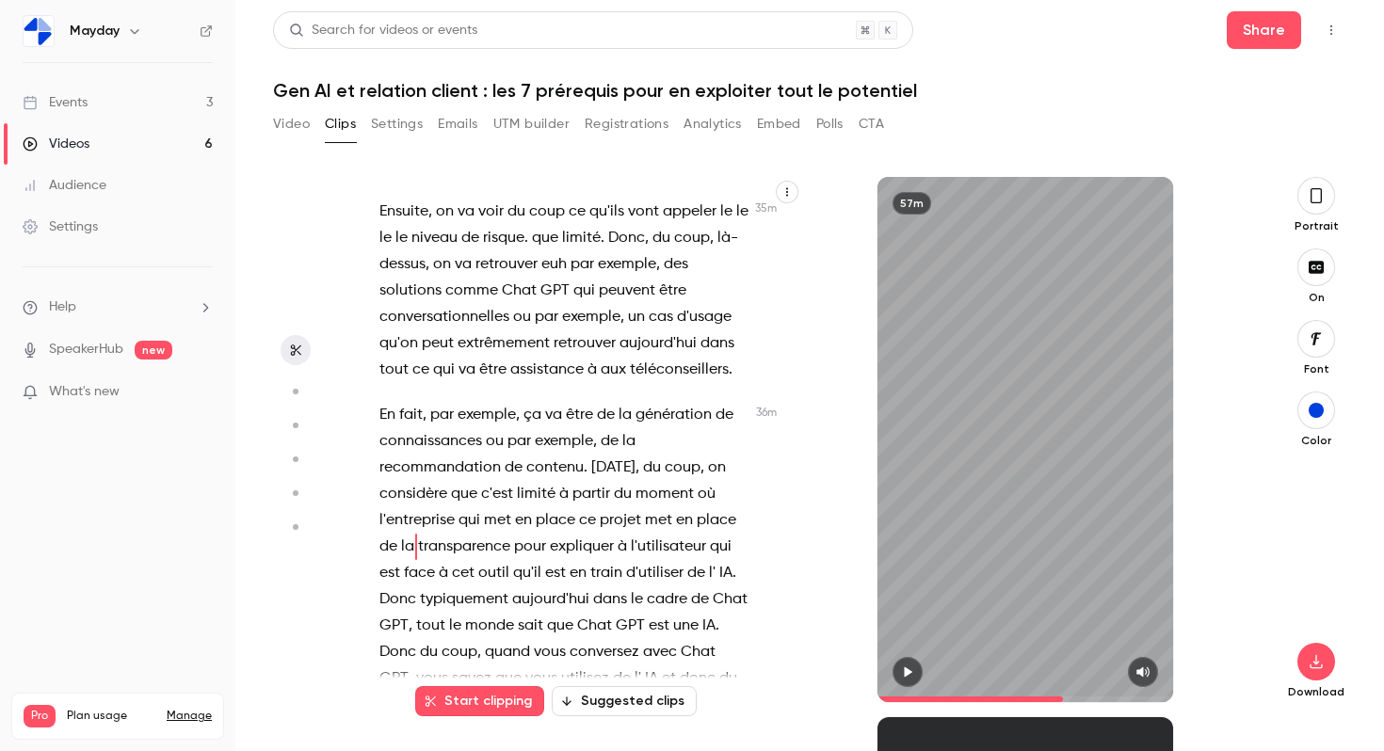
click at [1113, 701] on span at bounding box center [1026, 700] width 296 height 6
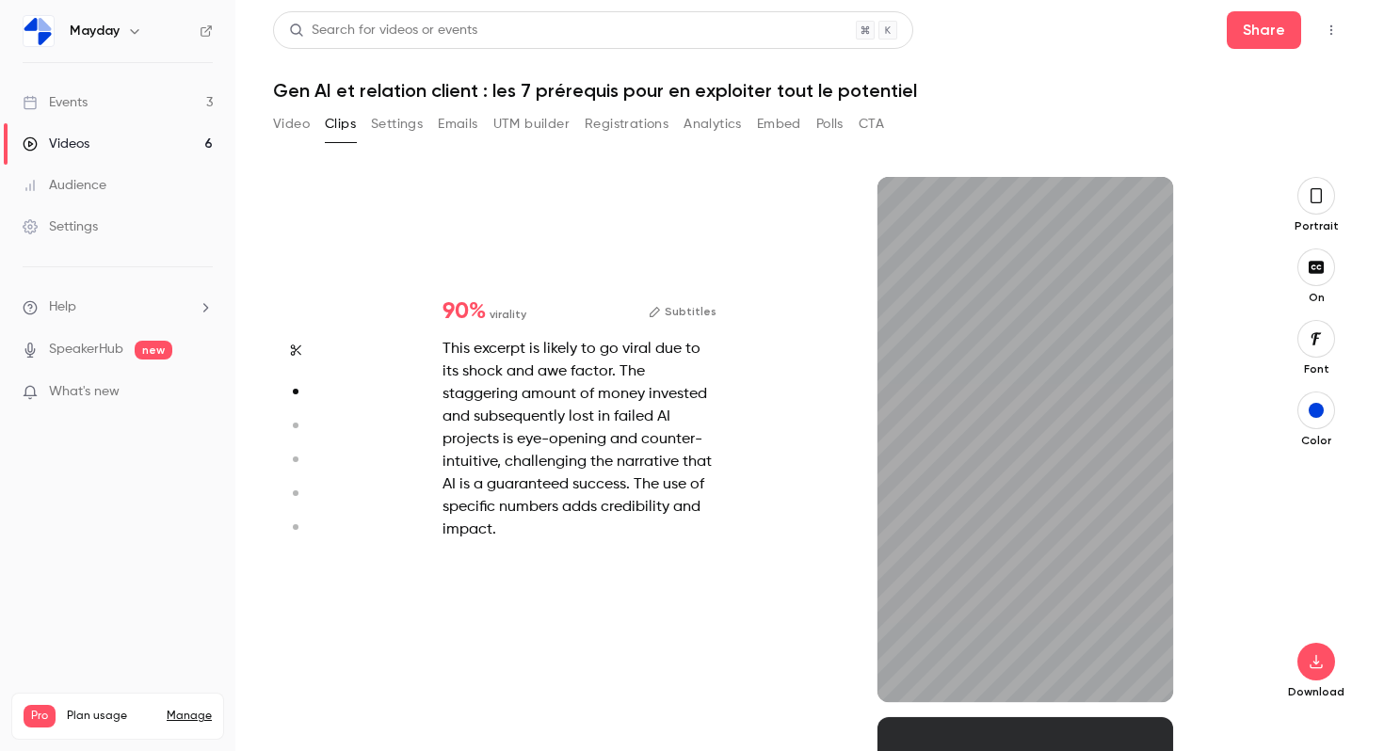
scroll to position [541, 0]
click at [1146, 671] on icon "button" at bounding box center [1143, 673] width 12 height 10
click at [950, 697] on span at bounding box center [1026, 700] width 296 height 6
click at [1117, 699] on span at bounding box center [1026, 700] width 296 height 6
click at [1144, 676] on icon "button" at bounding box center [1143, 672] width 15 height 13
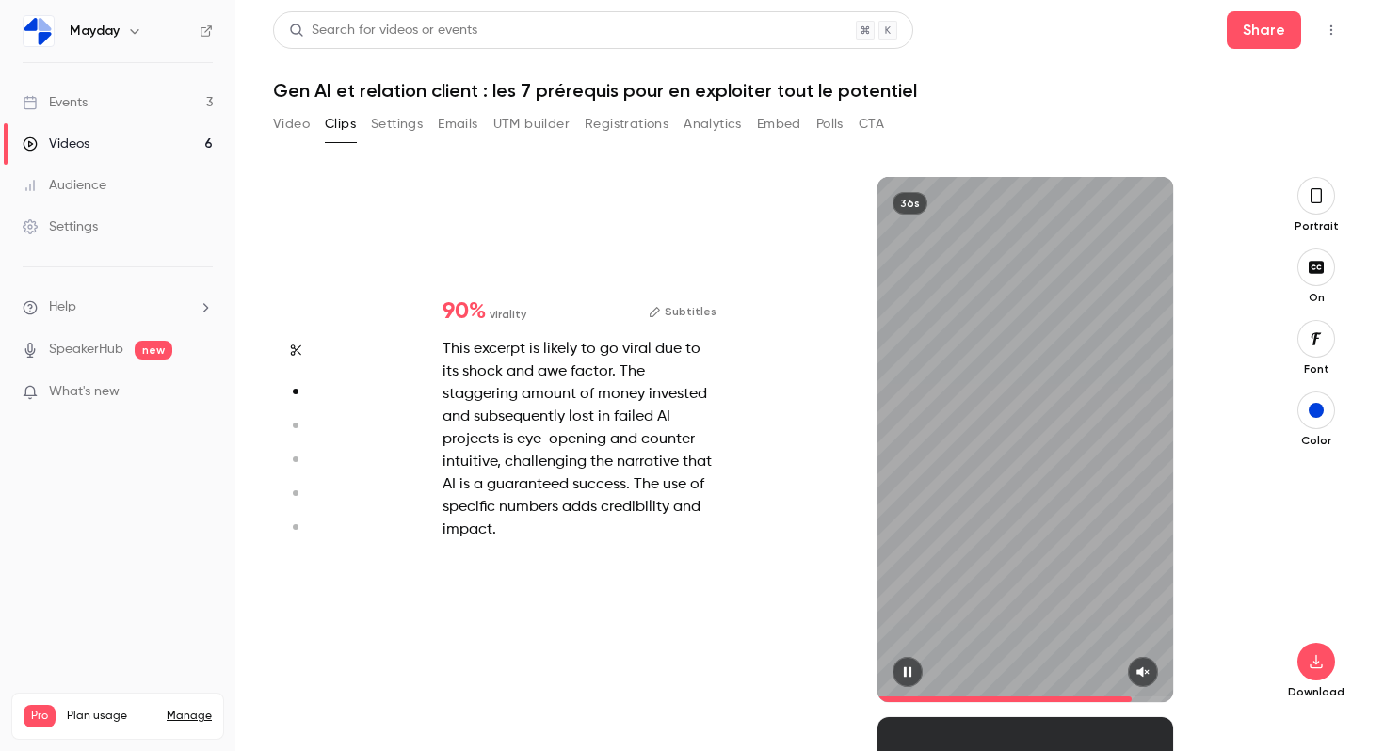
type input "*"
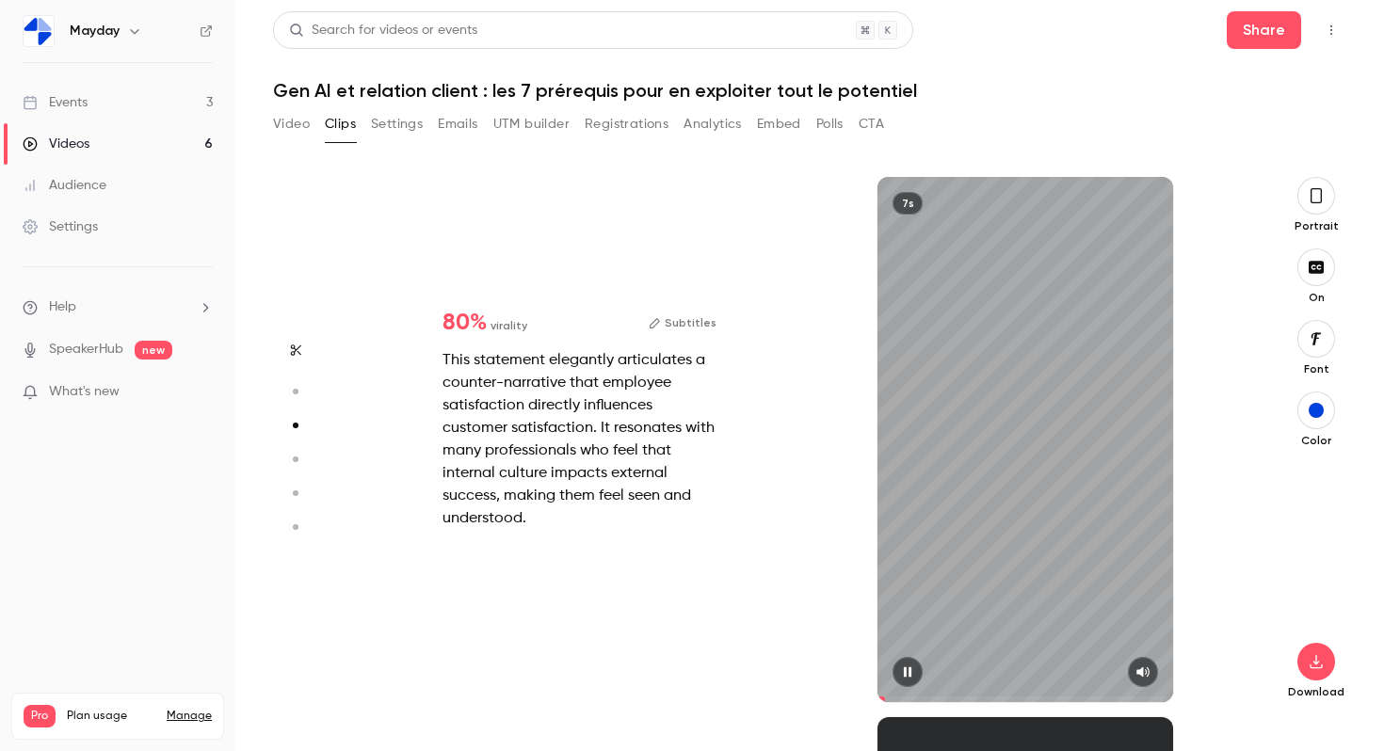
scroll to position [1081, 0]
click at [906, 673] on icon "button" at bounding box center [908, 673] width 8 height 10
type input "***"
click at [835, 120] on button "Polls" at bounding box center [829, 124] width 27 height 30
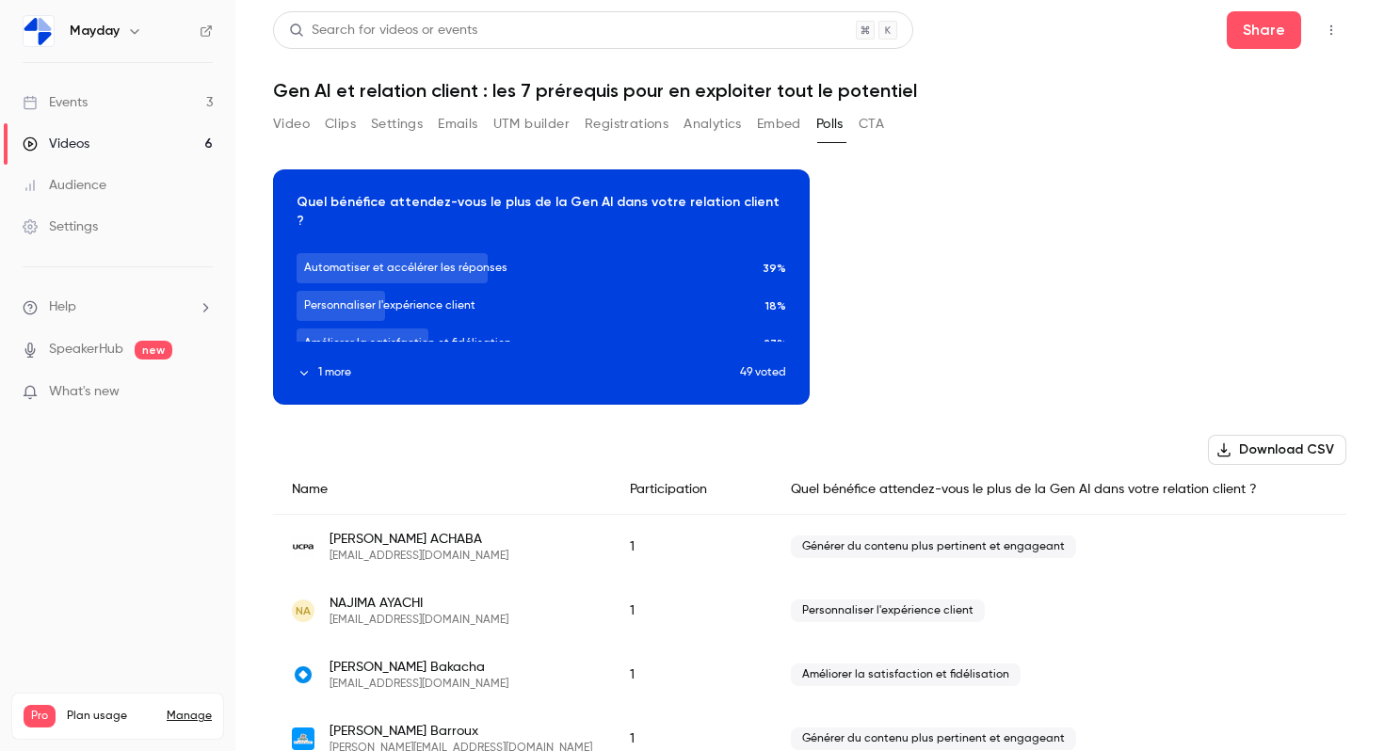
click at [325, 365] on button "1 more" at bounding box center [519, 372] width 444 height 17
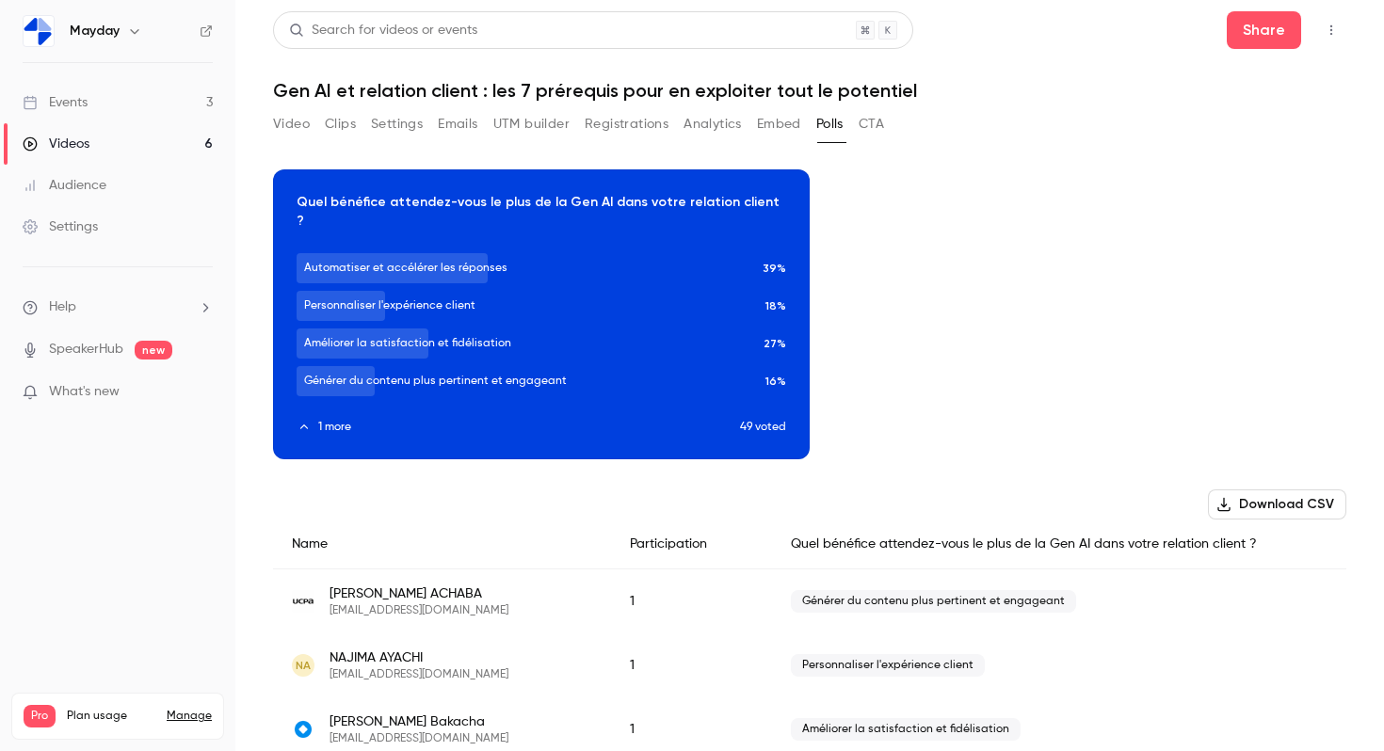
click at [551, 286] on button "button" at bounding box center [541, 301] width 30 height 30
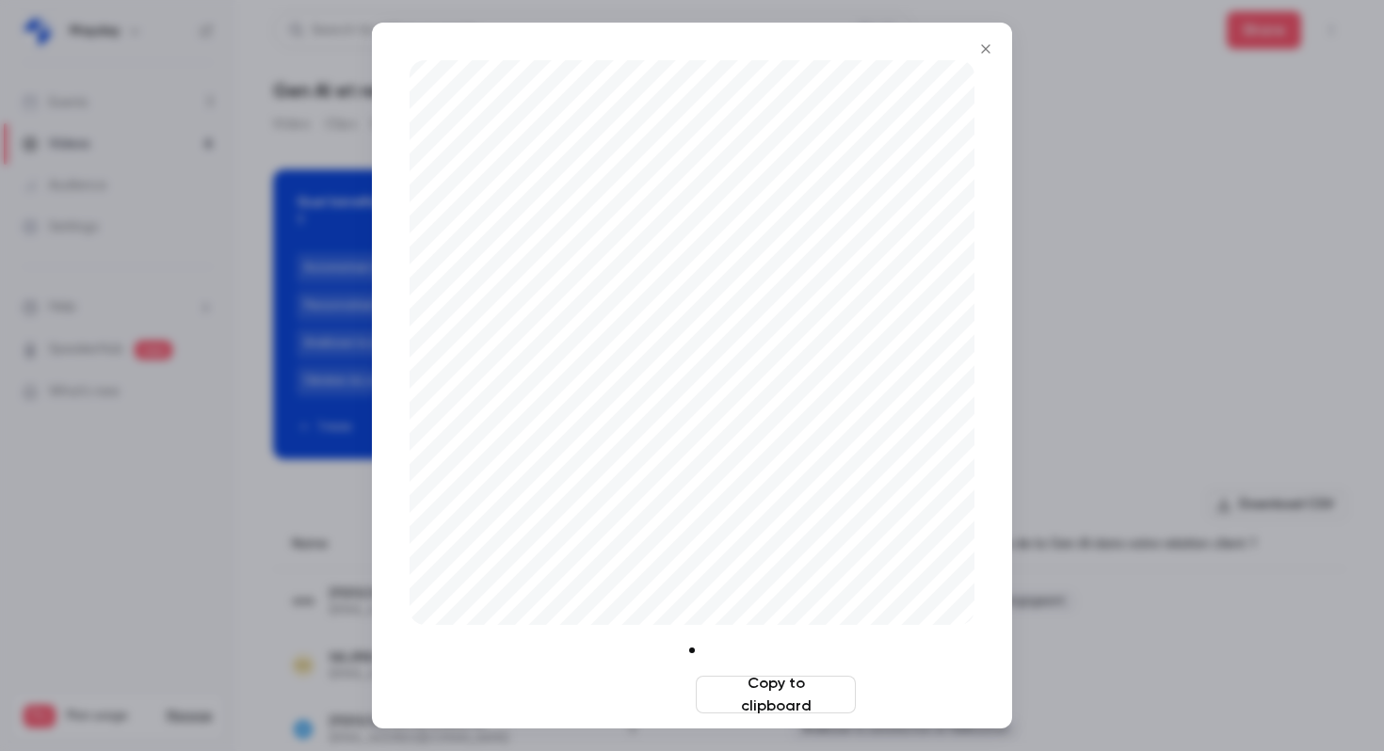
click at [633, 693] on button "Download image" at bounding box center [608, 695] width 160 height 38
click at [990, 55] on icon "Close" at bounding box center [986, 48] width 23 height 15
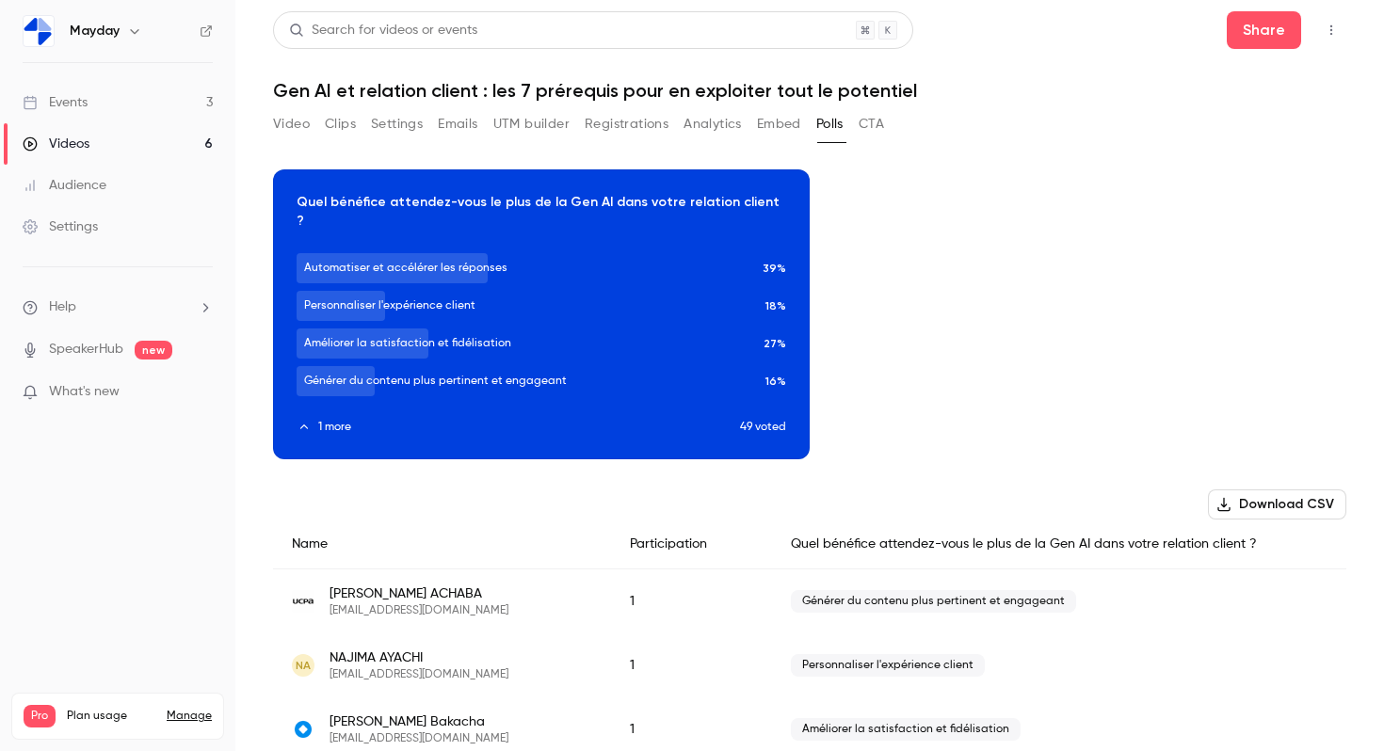
click at [300, 118] on button "Video" at bounding box center [291, 124] width 37 height 30
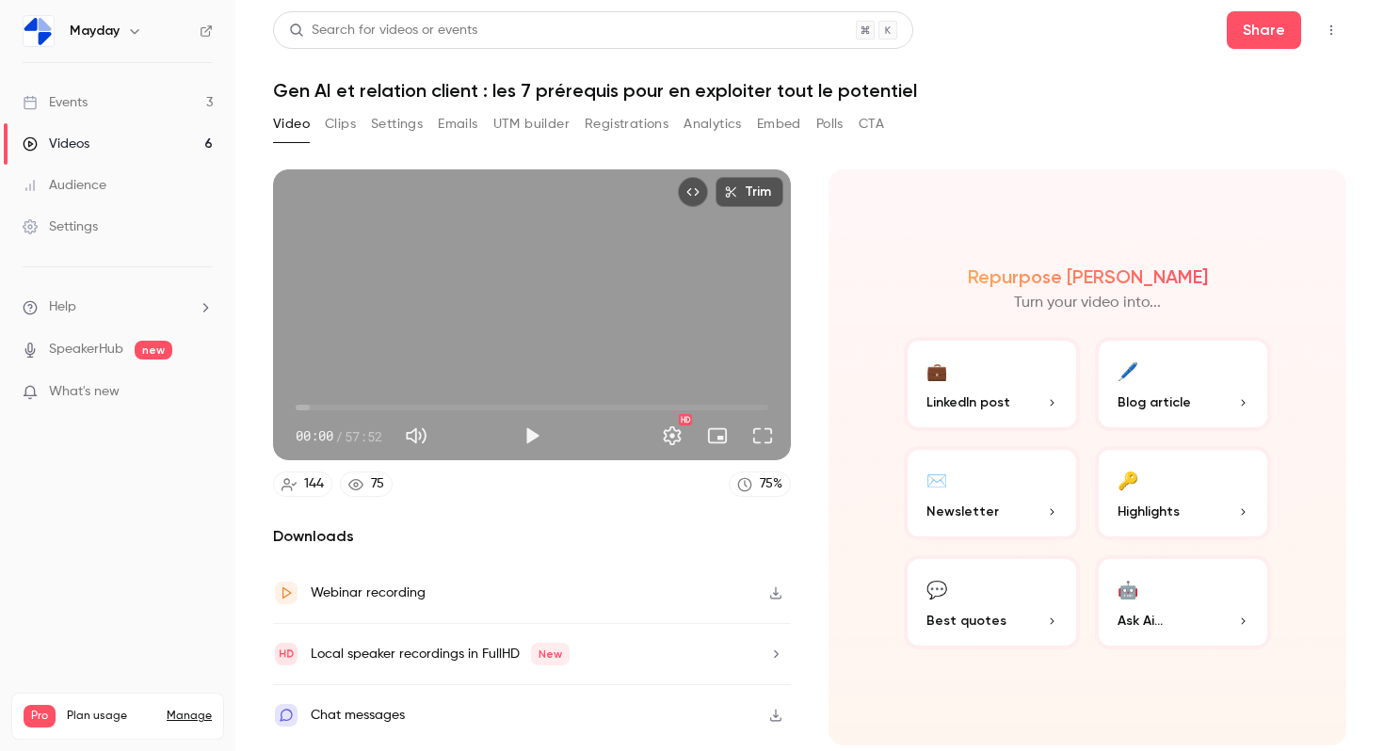
click at [415, 121] on button "Settings" at bounding box center [397, 124] width 52 height 30
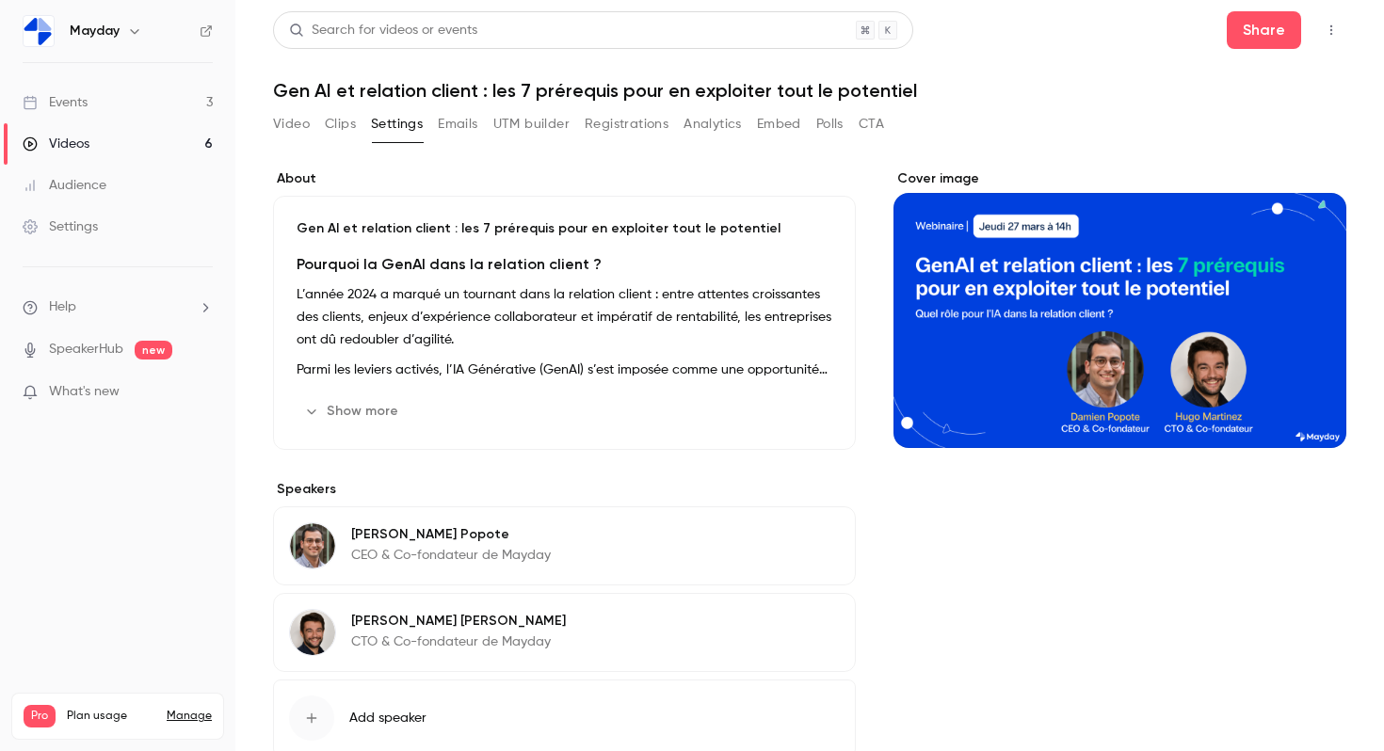
click at [503, 90] on h1 "Gen AI et relation client : les 7 prérequis pour en exploiter tout le potentiel" at bounding box center [810, 90] width 1074 height 23
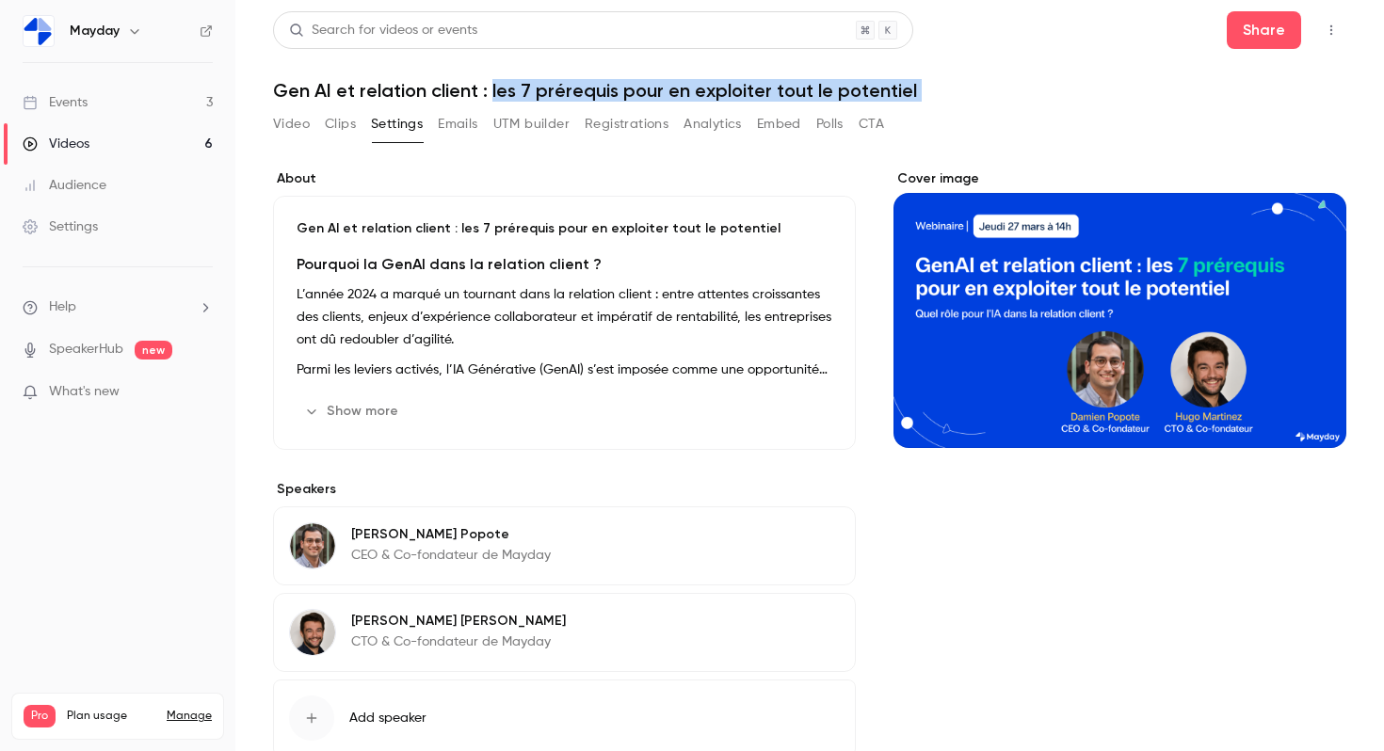
drag, startPoint x: 503, startPoint y: 90, endPoint x: 913, endPoint y: 87, distance: 410.6
click at [914, 87] on h1 "Gen AI et relation client : les 7 prérequis pour en exploiter tout le potentiel" at bounding box center [810, 90] width 1074 height 23
click at [913, 87] on h1 "Gen AI et relation client : les 7 prérequis pour en exploiter tout le potentiel" at bounding box center [810, 90] width 1074 height 23
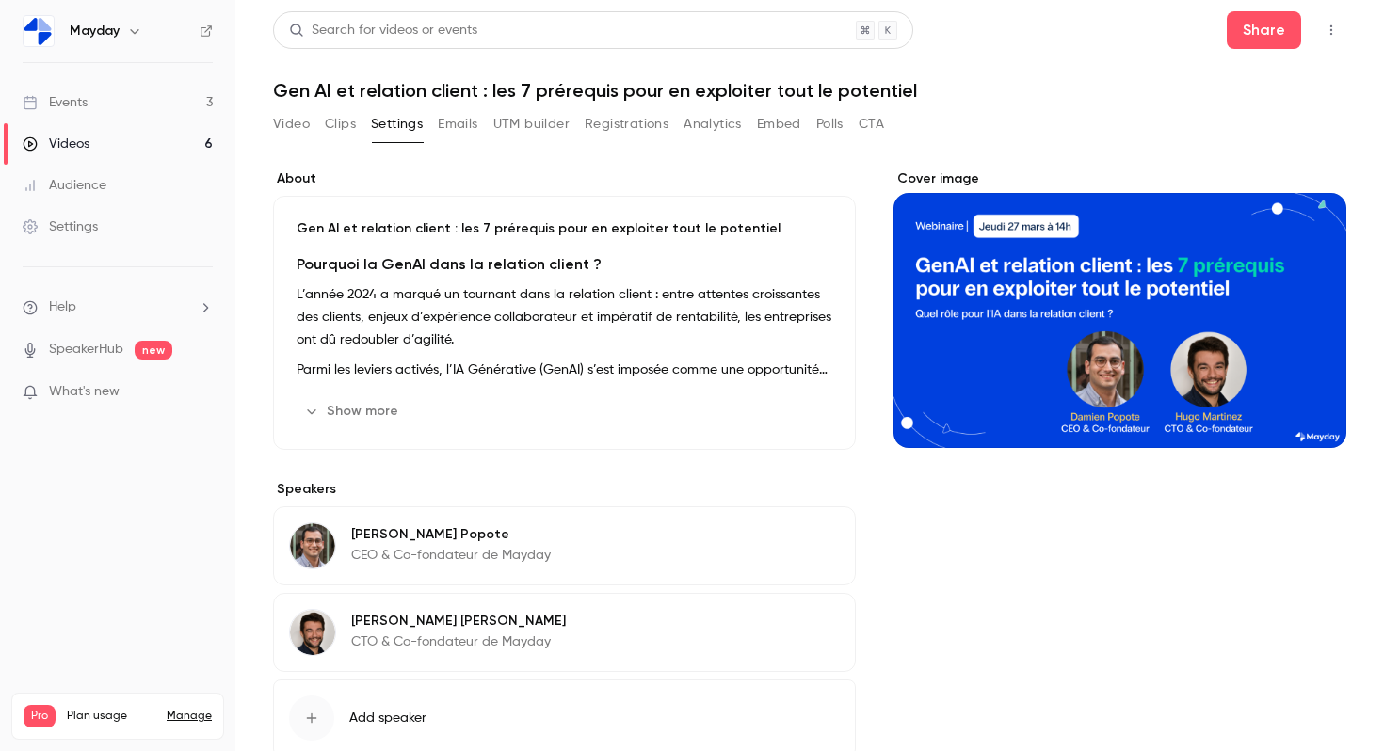
click at [913, 87] on h1 "Gen AI et relation client : les 7 prérequis pour en exploiter tout le potentiel" at bounding box center [810, 90] width 1074 height 23
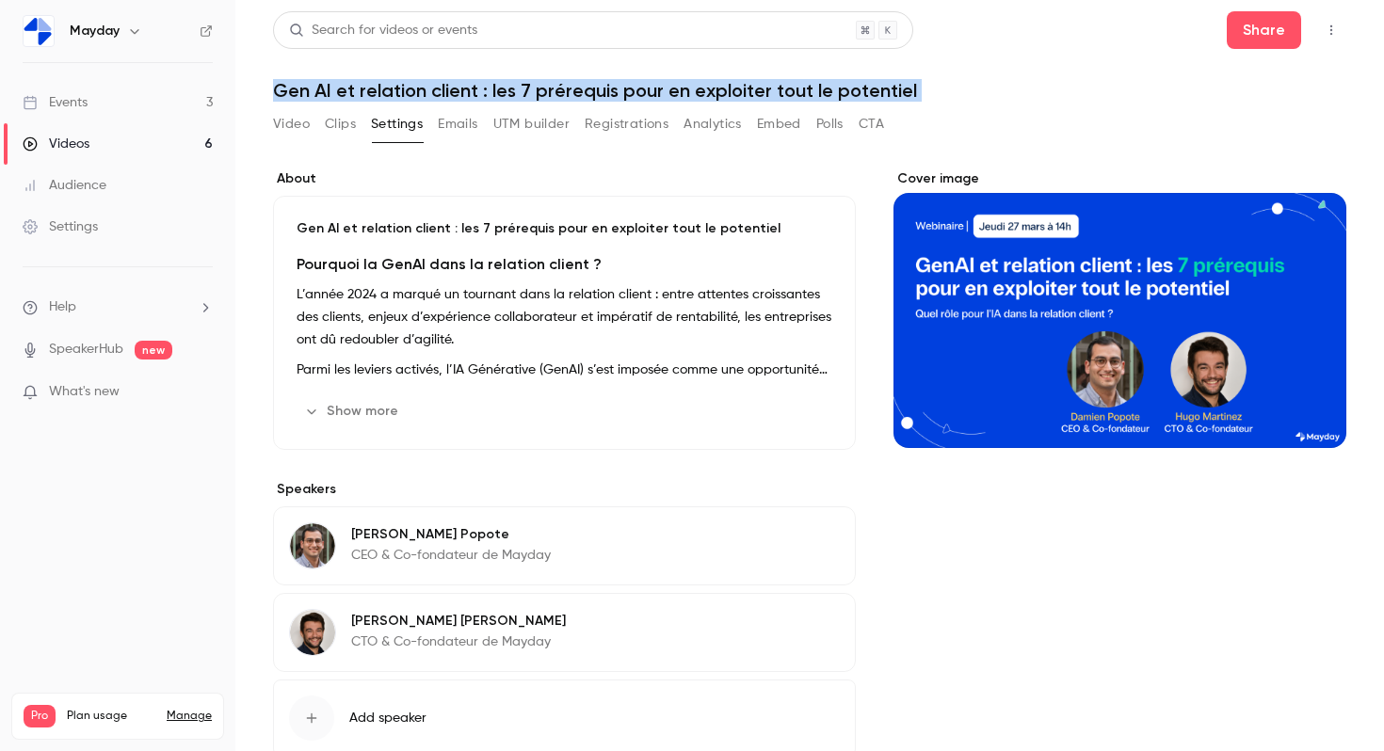
click at [913, 87] on h1 "Gen AI et relation client : les 7 prérequis pour en exploiter tout le potentiel" at bounding box center [810, 90] width 1074 height 23
